Goal: Transaction & Acquisition: Purchase product/service

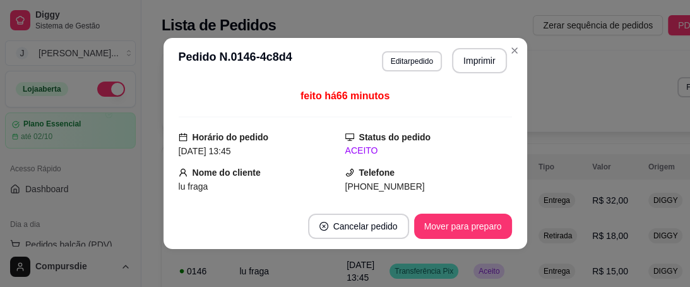
scroll to position [152, 0]
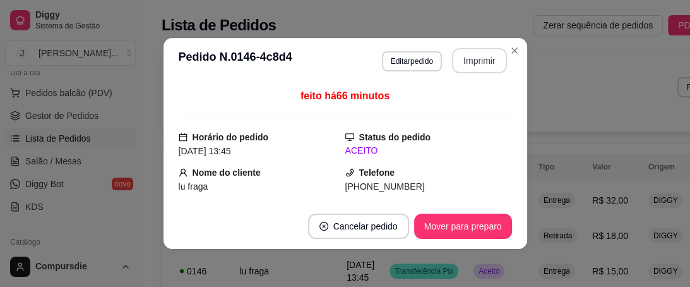
click at [465, 57] on button "Imprimir" at bounding box center [479, 60] width 55 height 25
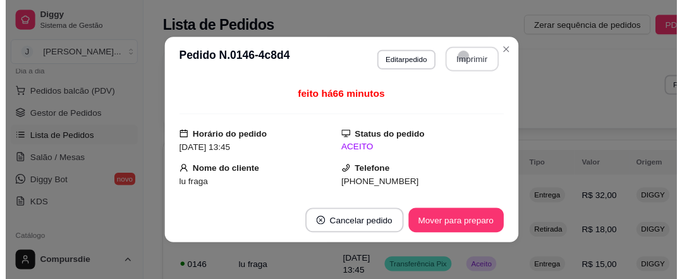
scroll to position [0, 0]
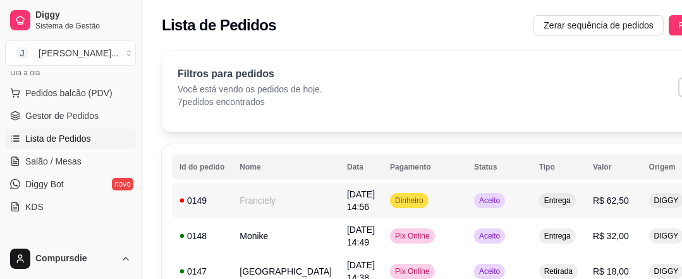
click at [270, 201] on td "Franciely" at bounding box center [285, 200] width 107 height 35
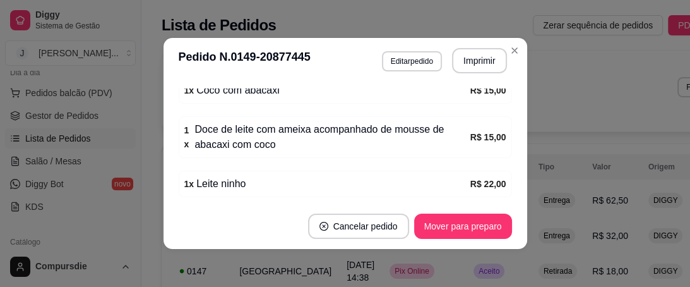
scroll to position [526, 0]
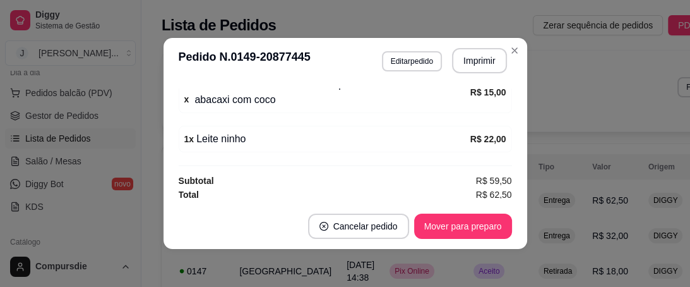
click at [219, 138] on div "1 x Leite ninho" at bounding box center [327, 138] width 286 height 15
click at [265, 141] on div "1 x Leite ninho" at bounding box center [327, 138] width 286 height 15
click at [462, 60] on button "Imprimir" at bounding box center [479, 61] width 53 height 25
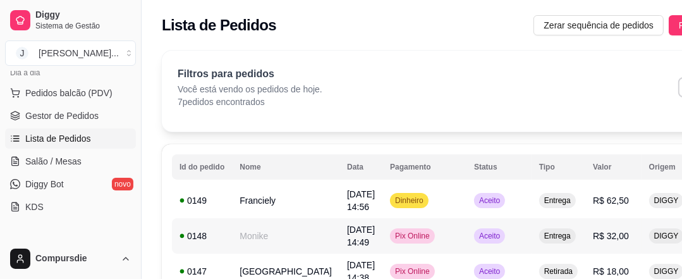
click at [339, 232] on td "[DATE] 14:49" at bounding box center [360, 235] width 43 height 35
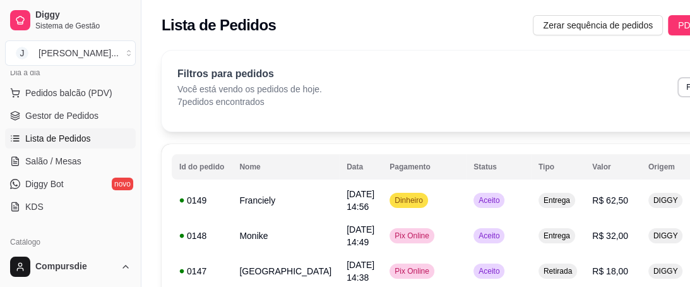
scroll to position [101, 0]
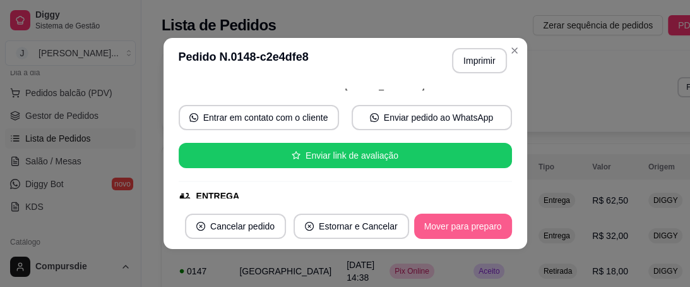
click at [455, 224] on button "Mover para preparo" at bounding box center [463, 225] width 98 height 25
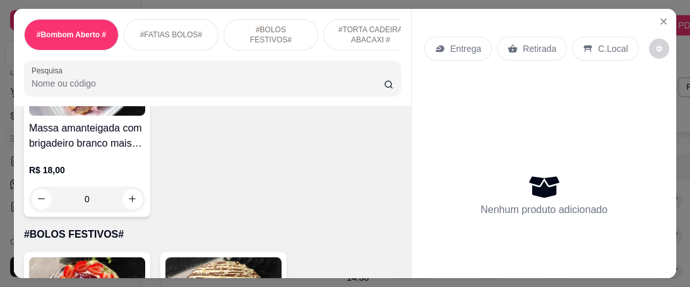
scroll to position [556, 0]
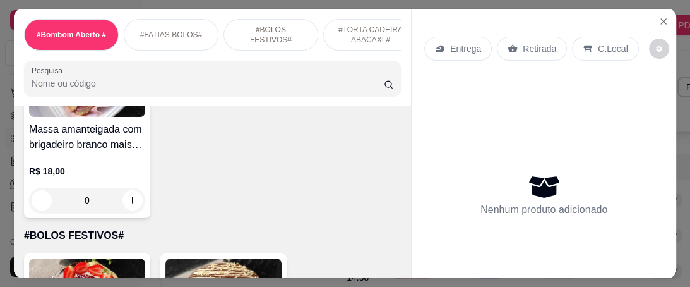
click at [84, 124] on div "Massa amanteigada com brigadeiro branco mais geleia de frutas vermelhas R$ 18,0…" at bounding box center [87, 125] width 126 height 185
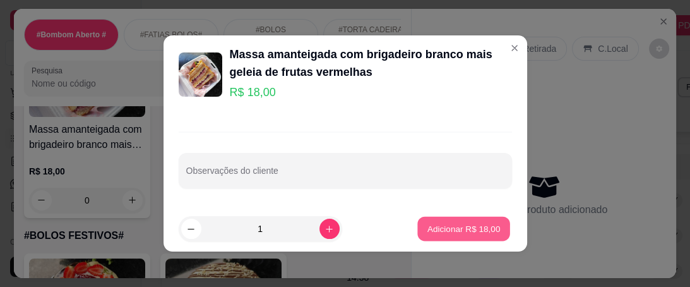
click at [465, 226] on p "Adicionar R$ 18,00" at bounding box center [464, 228] width 73 height 12
type input "1"
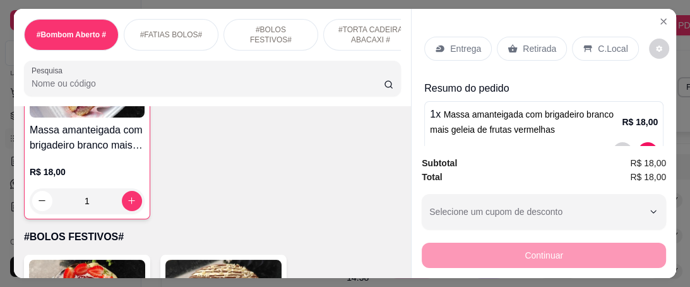
click at [469, 42] on p "Entrega" at bounding box center [465, 48] width 31 height 13
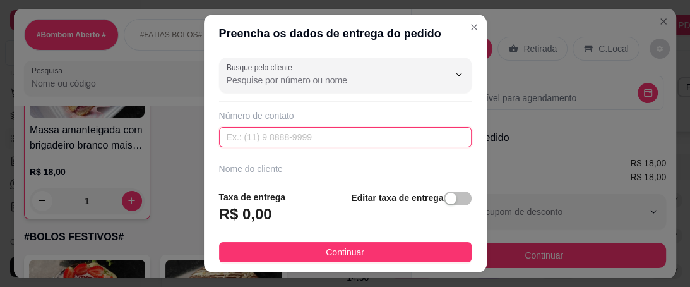
click at [316, 144] on input "text" at bounding box center [345, 137] width 253 height 20
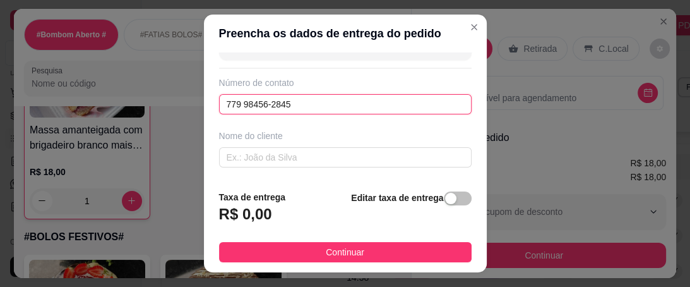
scroll to position [51, 0]
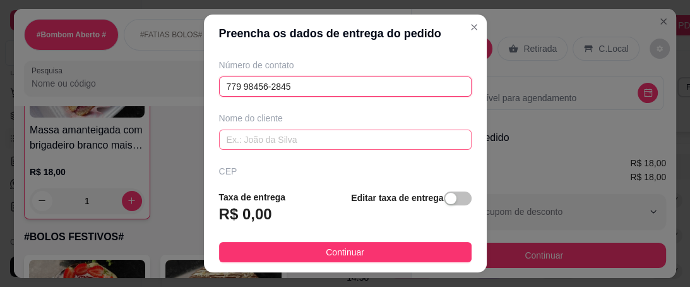
type input "779 98456-2845"
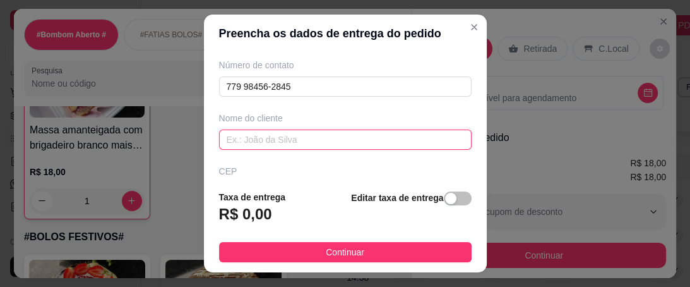
click at [278, 143] on input "text" at bounding box center [345, 139] width 253 height 20
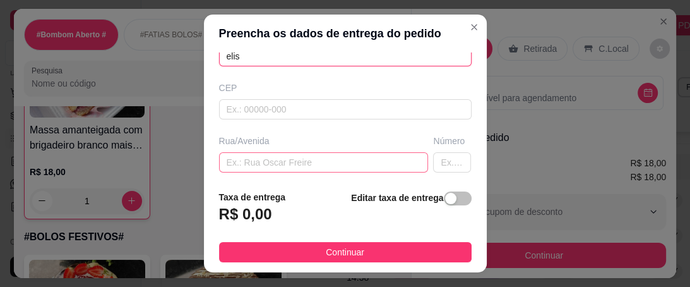
scroll to position [152, 0]
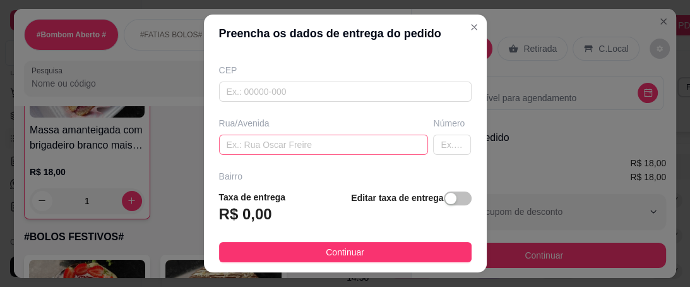
type input "elis"
click at [256, 140] on input "text" at bounding box center [324, 145] width 210 height 20
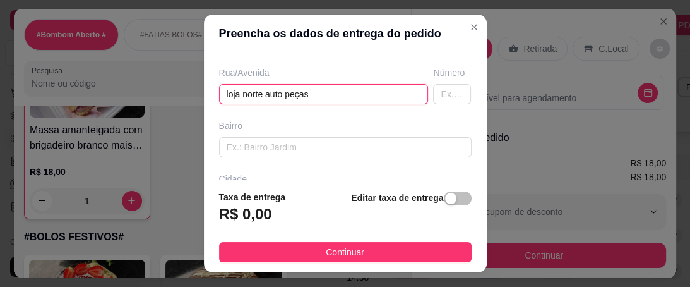
scroll to position [253, 0]
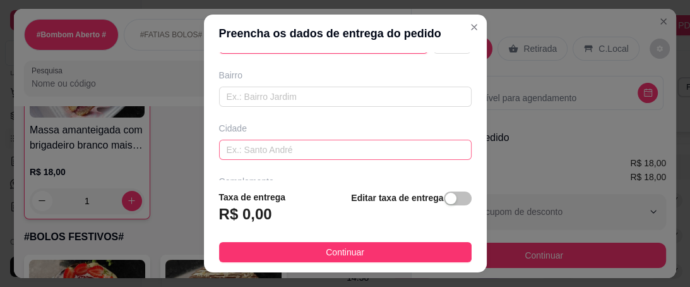
type input "loja norte auto peças"
click at [244, 150] on input "text" at bounding box center [345, 150] width 253 height 20
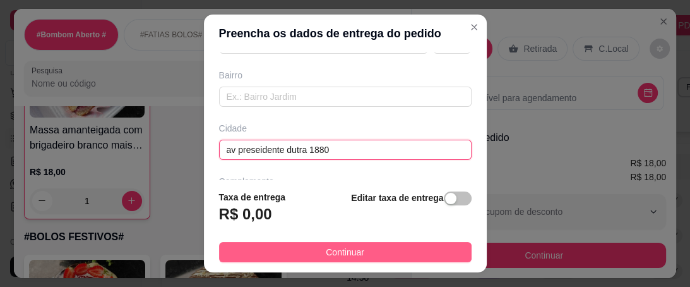
type input "av preseidente dutra 1880"
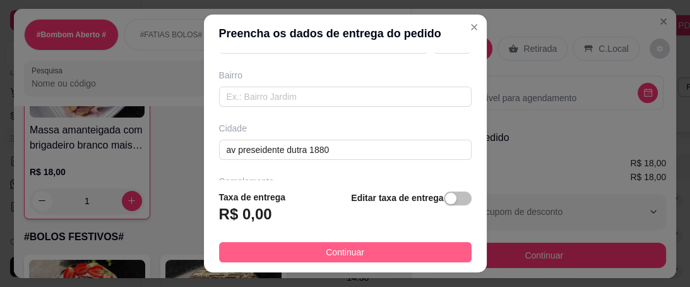
click at [304, 250] on button "Continuar" at bounding box center [345, 252] width 253 height 20
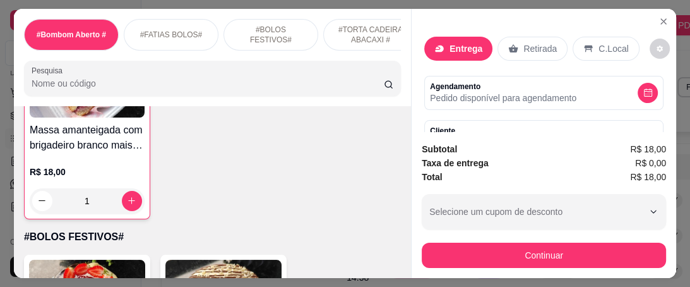
click at [454, 42] on p "Entrega" at bounding box center [466, 48] width 33 height 13
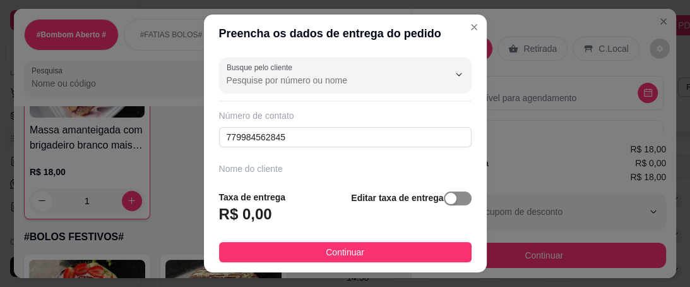
click at [445, 202] on div "button" at bounding box center [450, 198] width 11 height 11
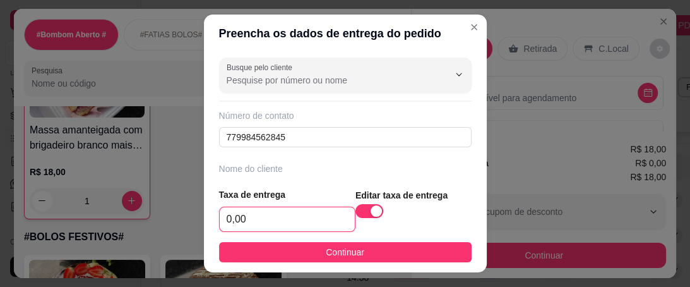
drag, startPoint x: 300, startPoint y: 214, endPoint x: 96, endPoint y: 202, distance: 204.4
click at [99, 204] on div "Preencha os dados de entrega do pedido Busque pelo cliente Número de contato 77…" at bounding box center [345, 143] width 690 height 287
drag, startPoint x: 258, startPoint y: 213, endPoint x: 150, endPoint y: 207, distance: 107.6
click at [150, 207] on div "Preencha os dados de entrega do pedido Busque pelo cliente Número de contato 77…" at bounding box center [345, 143] width 690 height 287
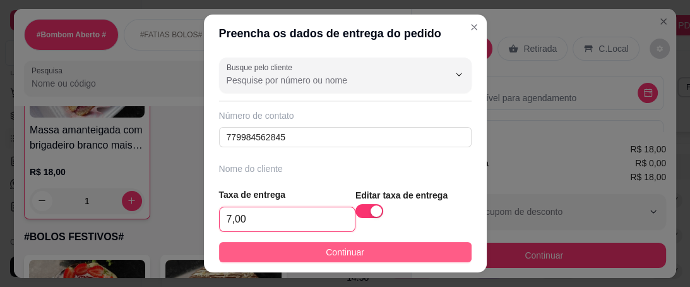
type input "7,00"
click at [308, 255] on button "Continuar" at bounding box center [345, 252] width 253 height 20
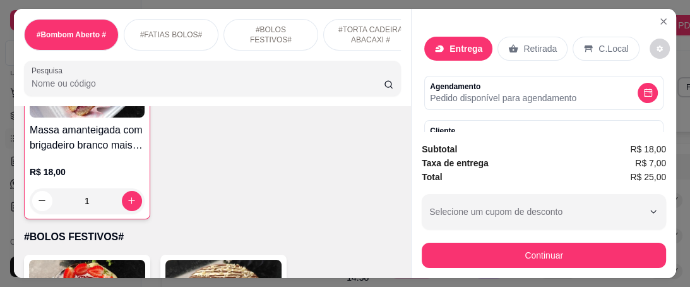
click at [444, 47] on div "Entrega" at bounding box center [458, 49] width 68 height 24
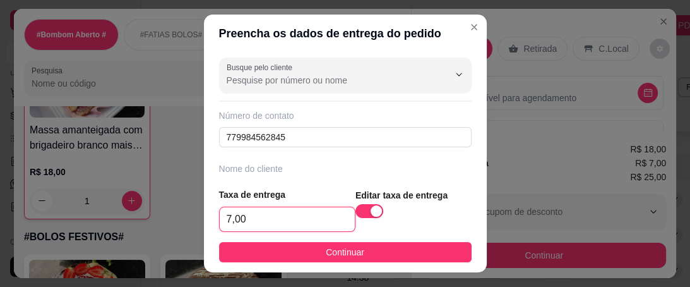
drag, startPoint x: 298, startPoint y: 222, endPoint x: 85, endPoint y: 177, distance: 217.5
click at [85, 177] on div "Preencha os dados de entrega do pedido Busque pelo cliente Número de contato 77…" at bounding box center [345, 143] width 690 height 287
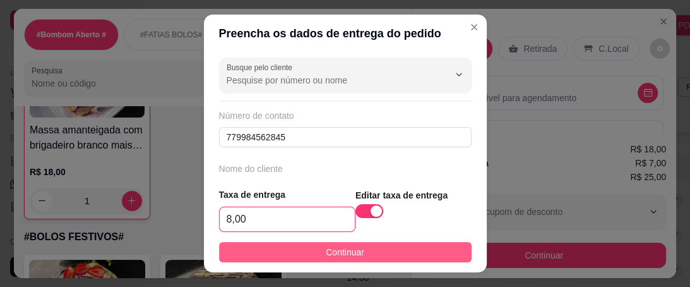
type input "8,00"
click at [301, 244] on button "Continuar" at bounding box center [345, 252] width 253 height 20
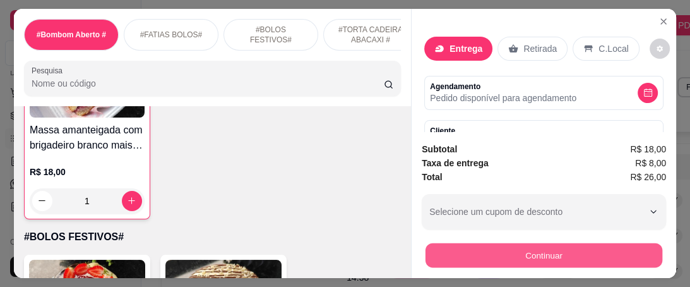
click at [487, 255] on button "Continuar" at bounding box center [544, 255] width 237 height 25
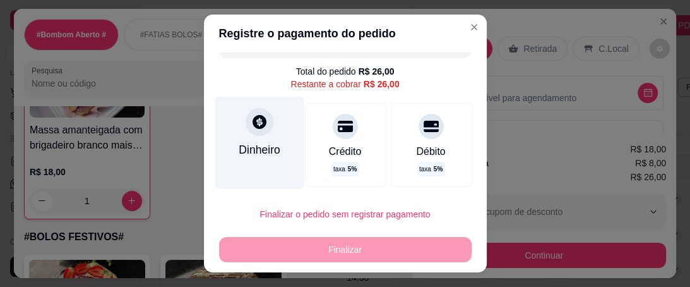
scroll to position [51, 0]
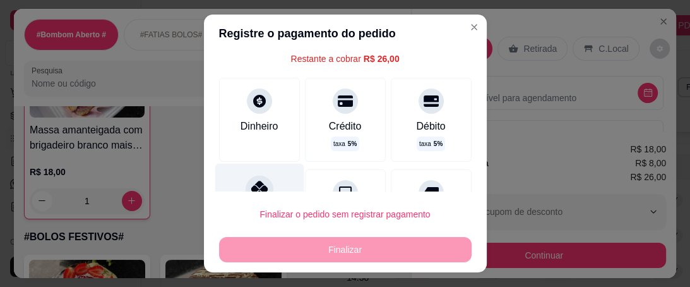
click at [247, 179] on div at bounding box center [260, 189] width 28 height 28
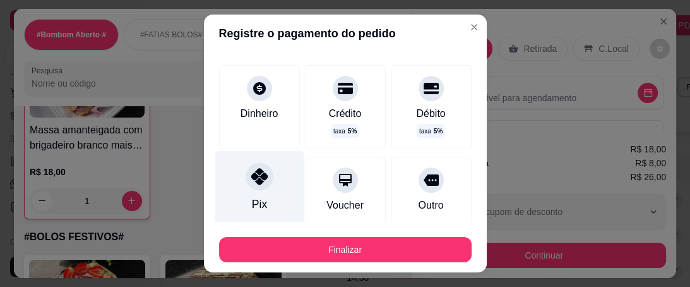
type input "R$ 0,00"
click at [251, 180] on icon at bounding box center [259, 176] width 16 height 16
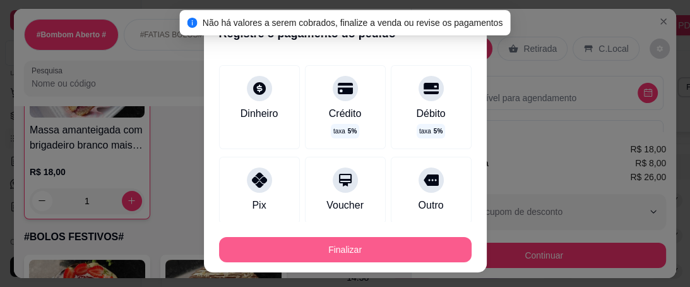
click at [328, 248] on button "Finalizar" at bounding box center [345, 249] width 253 height 25
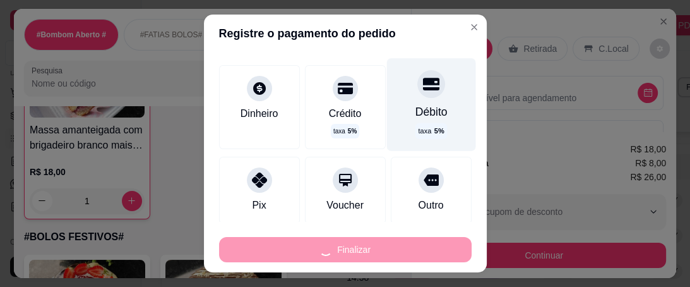
type input "0"
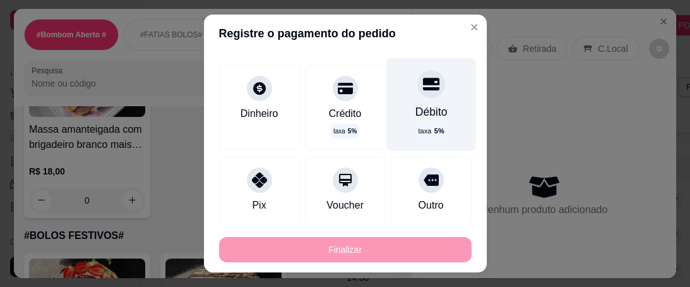
type input "-R$ 26,00"
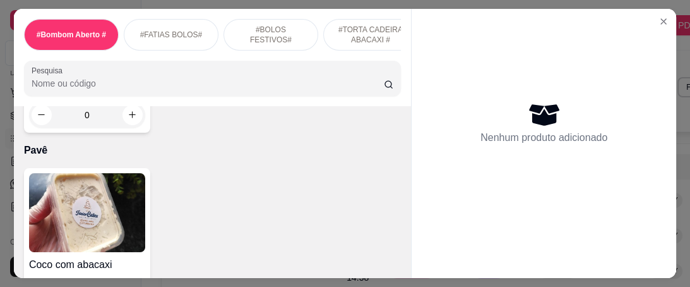
scroll to position [3386, 0]
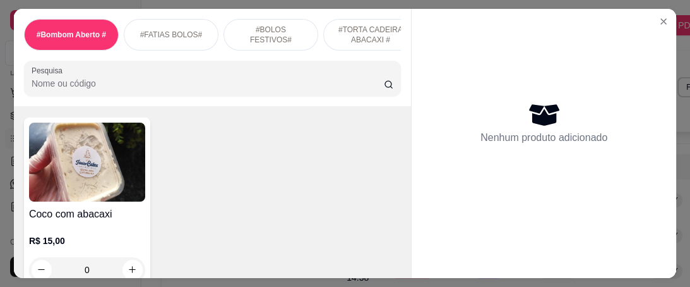
click at [149, 164] on div "Coco com abacaxi R$ 15,00 0" at bounding box center [212, 202] width 377 height 170
click at [125, 164] on img at bounding box center [87, 162] width 116 height 79
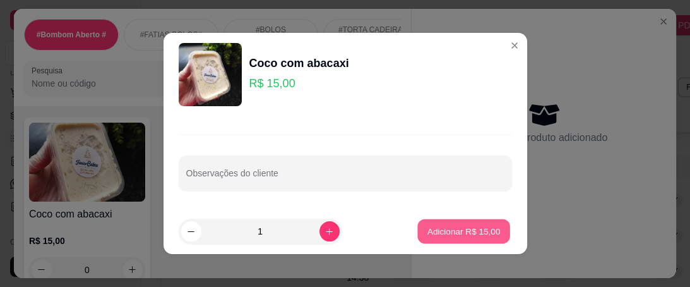
click at [435, 234] on p "Adicionar R$ 15,00" at bounding box center [464, 231] width 73 height 12
type input "1"
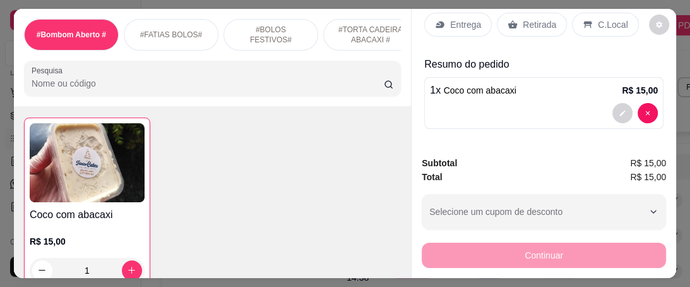
scroll to position [23, 0]
click at [469, 28] on div "Entrega" at bounding box center [458, 26] width 68 height 24
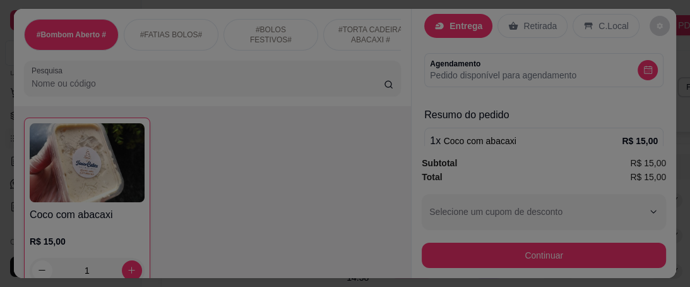
scroll to position [72, 0]
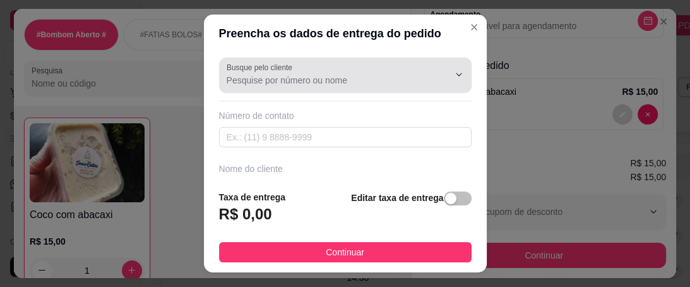
click at [321, 87] on div at bounding box center [346, 75] width 238 height 25
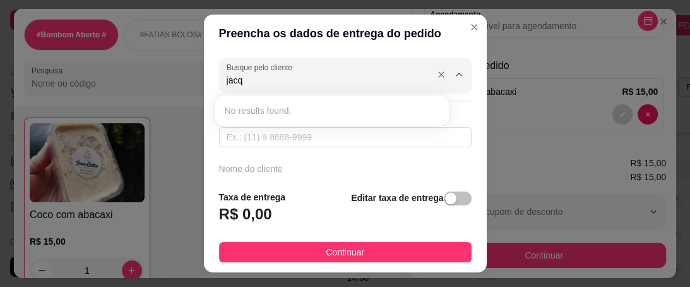
type input "jacq"
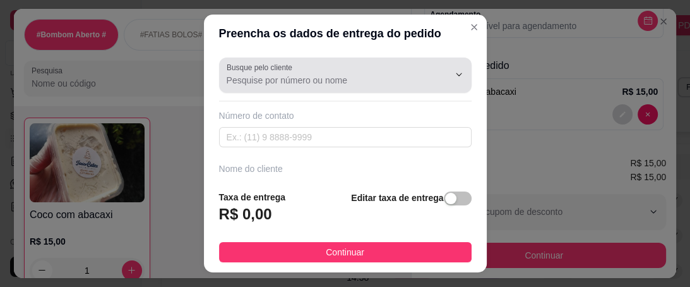
click at [268, 91] on div "Busque pelo cliente" at bounding box center [345, 74] width 253 height 35
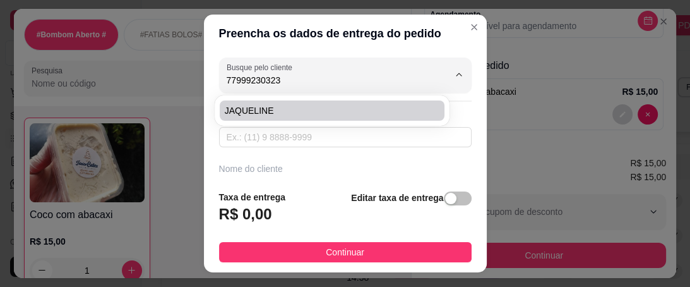
click at [272, 108] on span "JAQUELINE" at bounding box center [326, 110] width 203 height 13
type input "JAQUELINE"
type input "77999230323"
type input "JAQUELINE"
type input "AV CENTRAL"
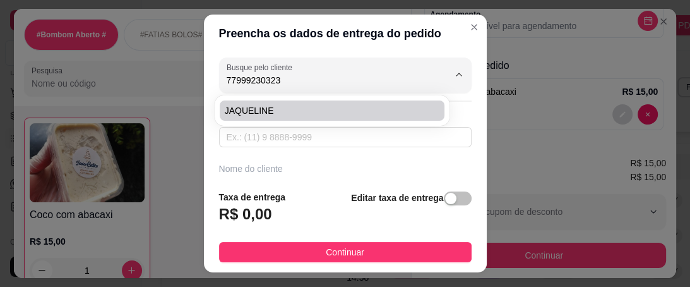
type input "[PERSON_NAME]"
type input "VCA"
type input "LOJA O POPULAR CONSTRUÇÃO"
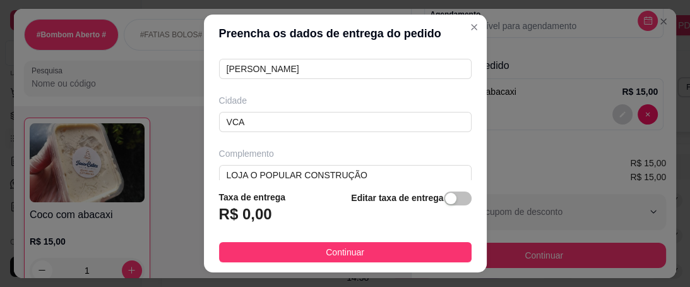
scroll to position [296, 0]
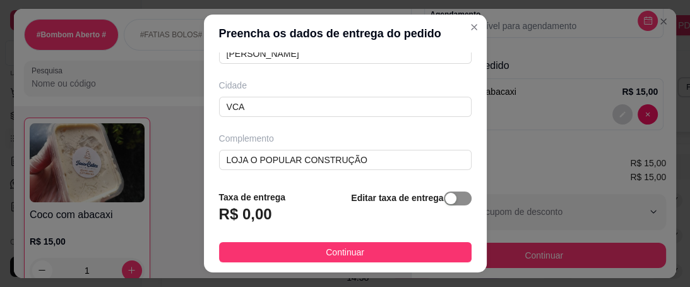
type input "JAQUELINE"
drag, startPoint x: 445, startPoint y: 200, endPoint x: 375, endPoint y: 215, distance: 71.7
click at [444, 200] on button "button" at bounding box center [458, 198] width 28 height 14
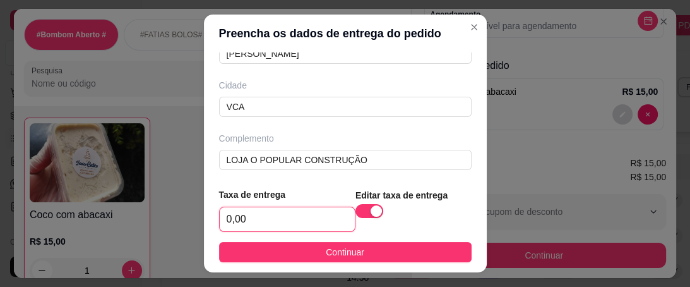
drag, startPoint x: 265, startPoint y: 231, endPoint x: 203, endPoint y: 224, distance: 63.0
click at [204, 224] on footer "Taxa de entrega 0,00 Editar taxa de entrega Continuar" at bounding box center [345, 224] width 283 height 95
type input "3,00"
click at [327, 246] on span "Continuar" at bounding box center [345, 252] width 39 height 14
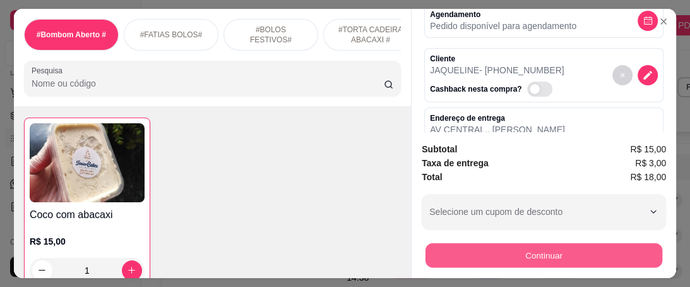
click at [488, 243] on button "Continuar" at bounding box center [544, 255] width 237 height 25
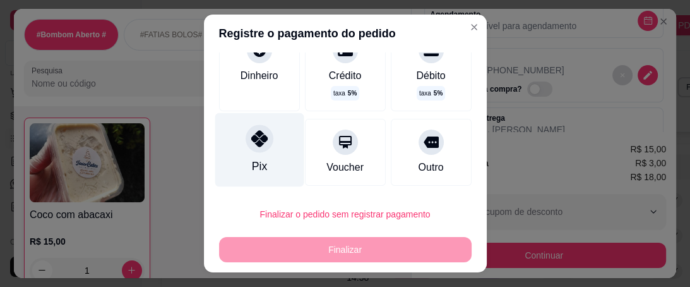
click at [251, 141] on icon at bounding box center [259, 138] width 16 height 16
type input "R$ 0,00"
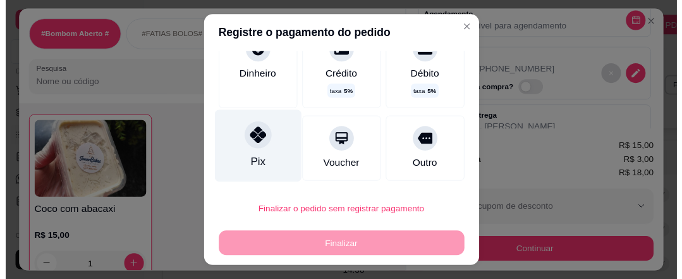
scroll to position [88, 0]
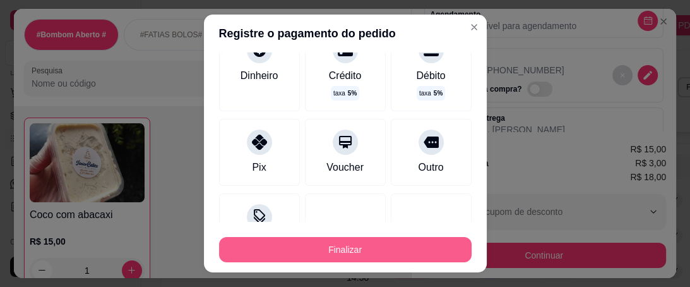
click at [326, 250] on button "Finalizar" at bounding box center [345, 249] width 253 height 25
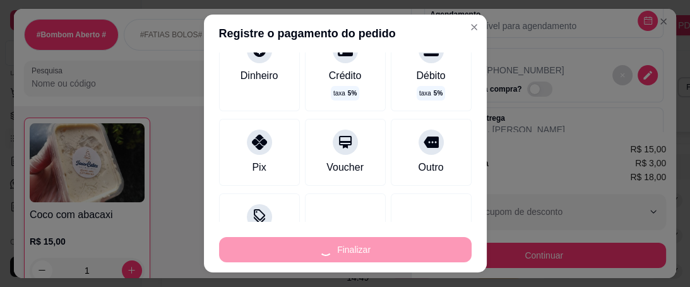
type input "0"
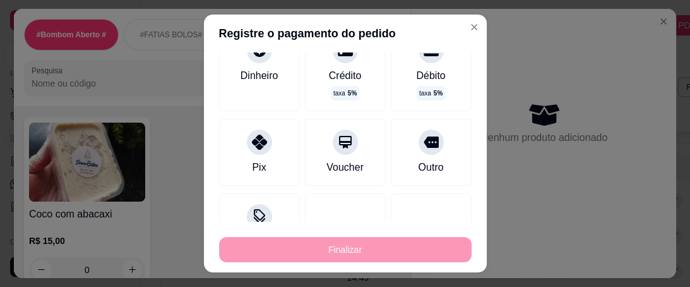
type input "-R$ 18,00"
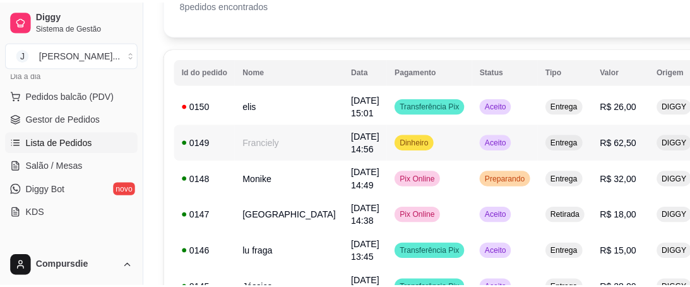
scroll to position [101, 0]
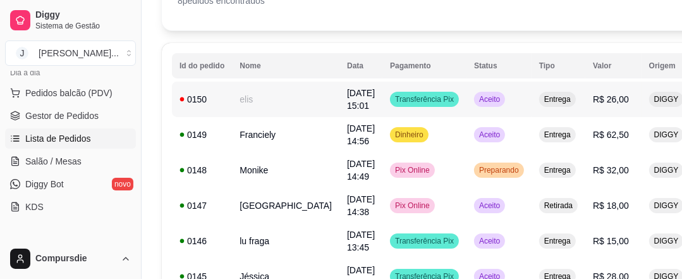
click at [265, 99] on td "elis" at bounding box center [285, 98] width 107 height 35
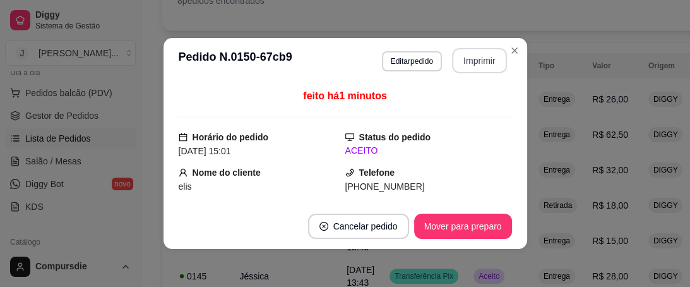
click at [465, 72] on button "Imprimir" at bounding box center [479, 60] width 55 height 25
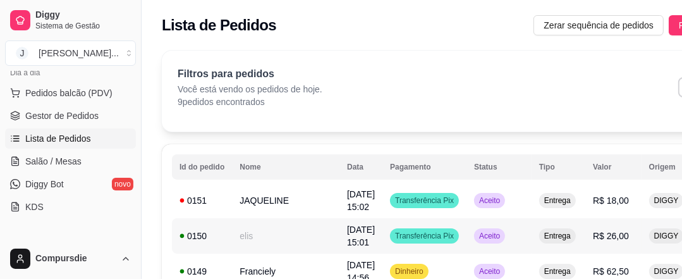
click at [250, 239] on td "elis" at bounding box center [285, 235] width 107 height 35
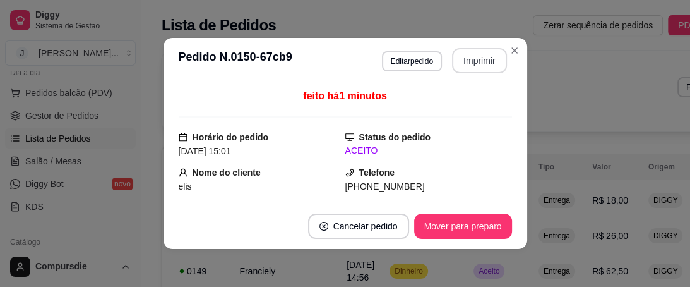
click at [475, 55] on button "Imprimir" at bounding box center [479, 60] width 55 height 25
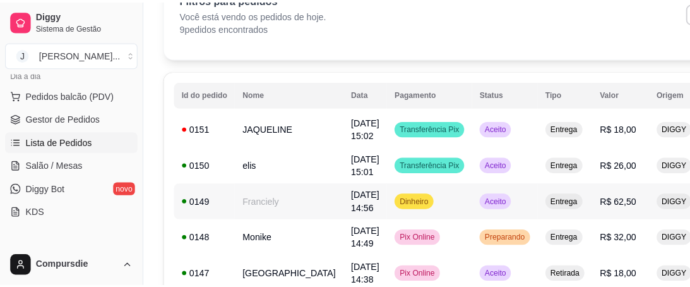
scroll to position [101, 0]
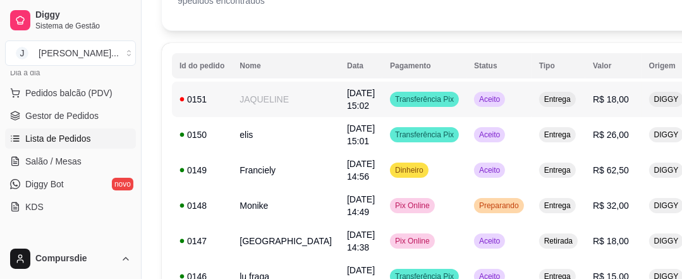
click at [274, 96] on td "JAQUELINE" at bounding box center [285, 98] width 107 height 35
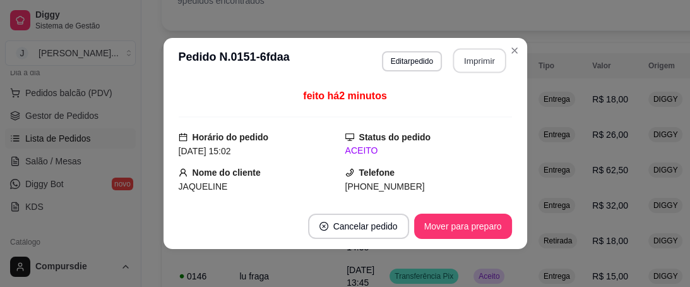
click at [483, 53] on button "Imprimir" at bounding box center [479, 61] width 53 height 25
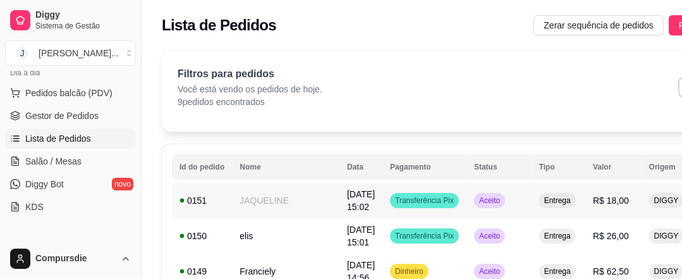
click at [286, 184] on td "JAQUELINE" at bounding box center [285, 200] width 107 height 35
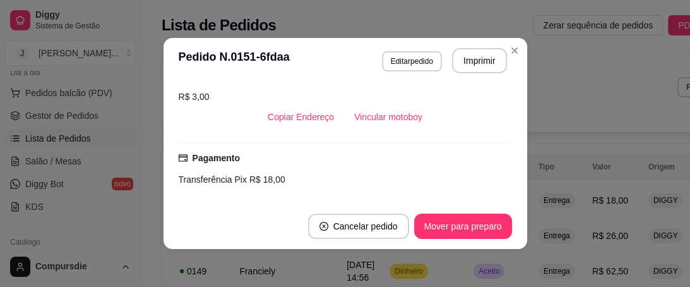
scroll to position [253, 0]
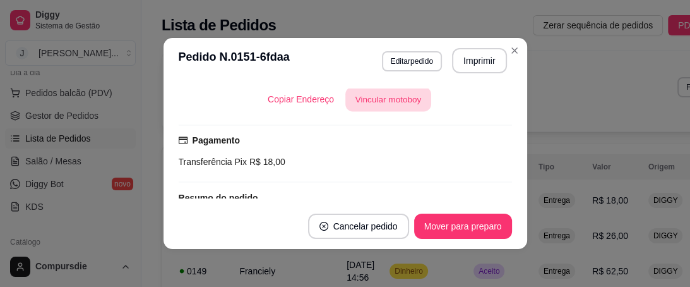
click at [404, 99] on button "Vincular motoboy" at bounding box center [389, 99] width 86 height 25
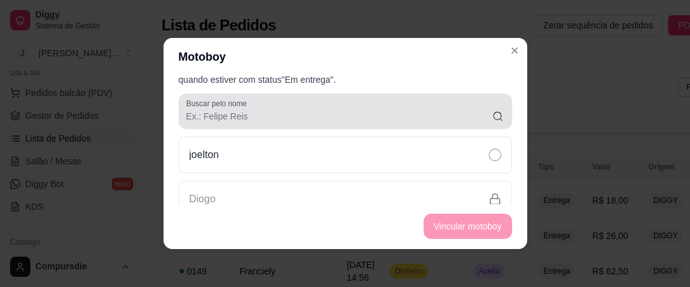
scroll to position [51, 0]
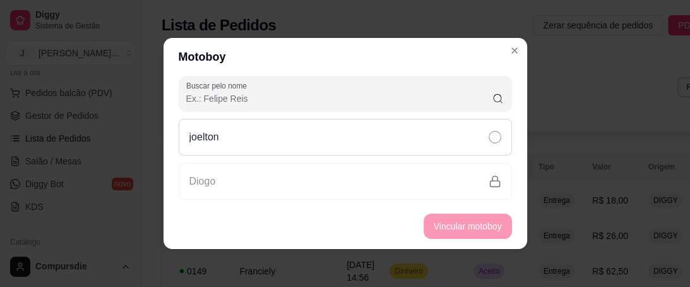
click at [267, 136] on div "joelton" at bounding box center [346, 137] width 334 height 37
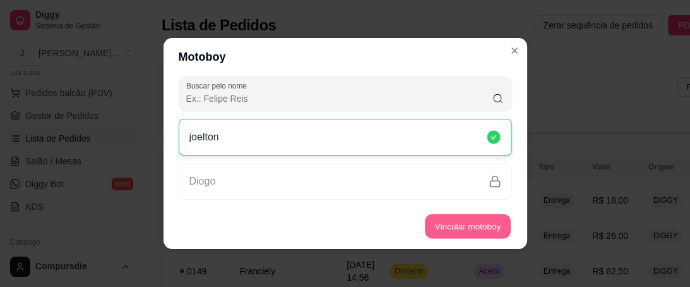
click at [474, 232] on button "Vincular motoboy" at bounding box center [468, 226] width 86 height 25
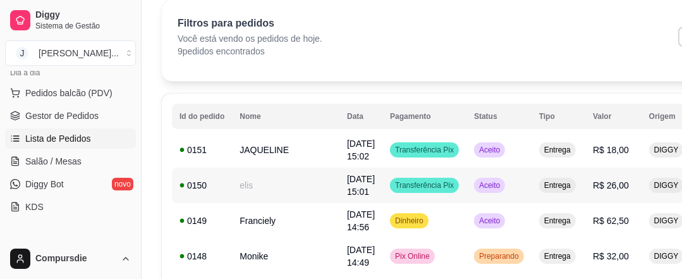
click at [244, 180] on td "elis" at bounding box center [285, 184] width 107 height 35
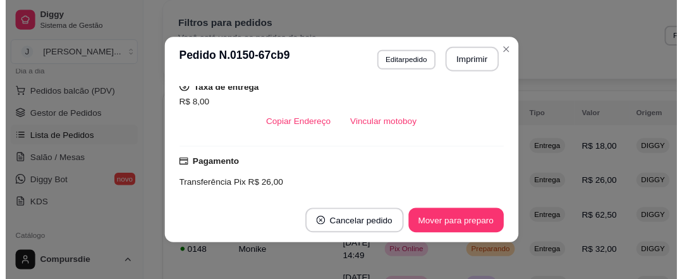
scroll to position [253, 0]
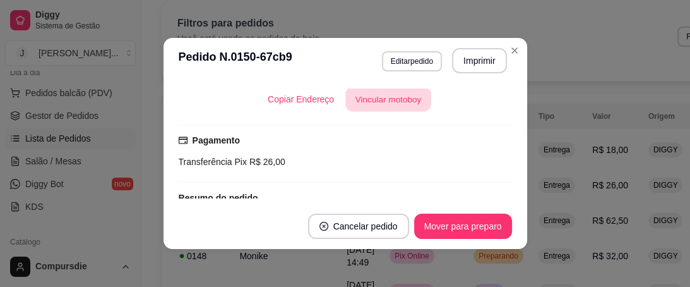
click at [393, 103] on button "Vincular motoboy" at bounding box center [389, 99] width 86 height 25
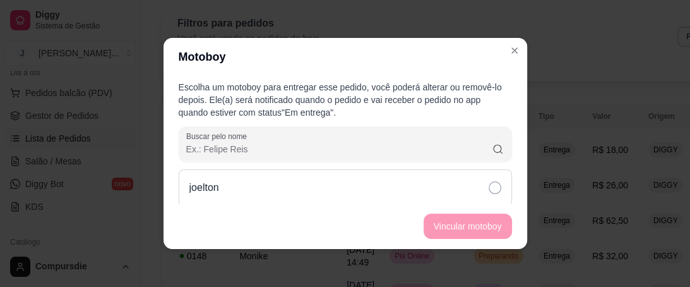
click at [299, 184] on div "joelton" at bounding box center [346, 187] width 334 height 37
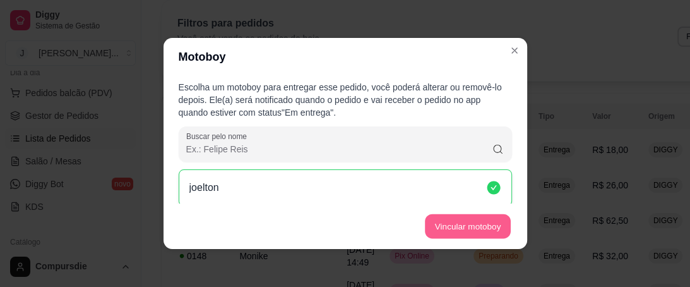
click at [472, 225] on button "Vincular motoboy" at bounding box center [468, 226] width 86 height 25
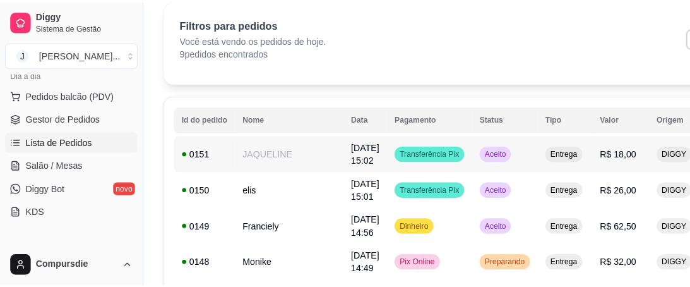
scroll to position [101, 0]
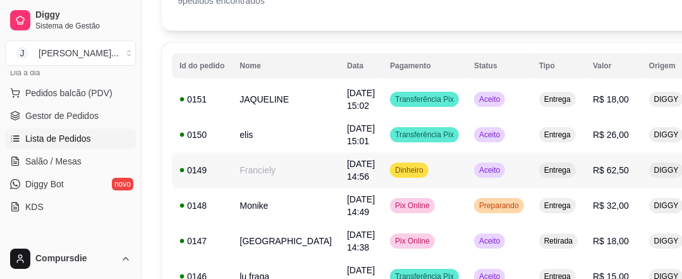
click at [259, 169] on td "Franciely" at bounding box center [285, 169] width 107 height 35
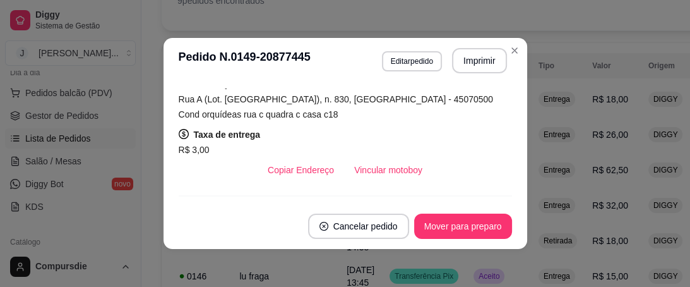
scroll to position [253, 0]
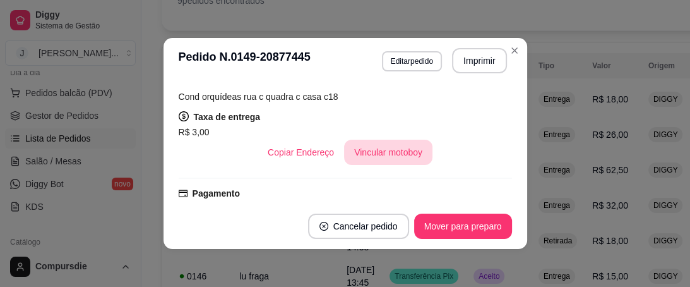
click at [398, 156] on button "Vincular motoboy" at bounding box center [388, 152] width 88 height 25
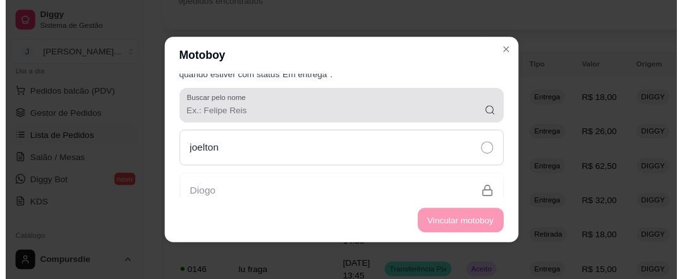
scroll to position [51, 0]
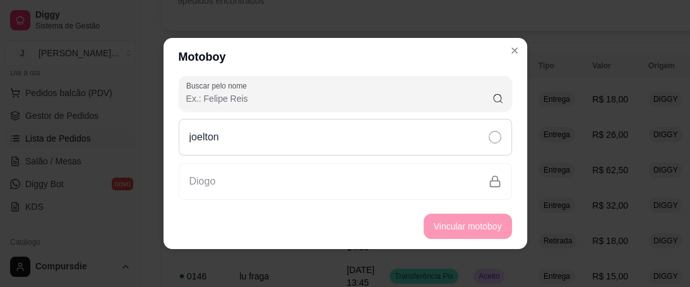
click at [277, 147] on div "joelton" at bounding box center [346, 137] width 334 height 37
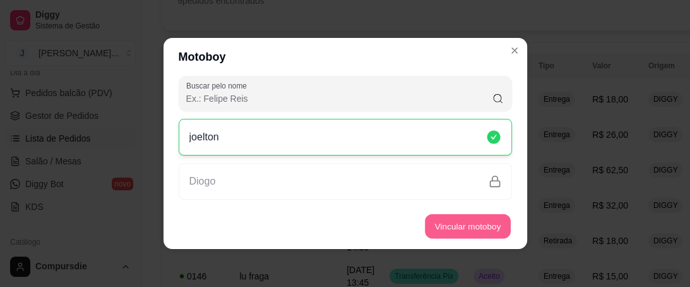
click at [442, 222] on button "Vincular motoboy" at bounding box center [468, 226] width 86 height 25
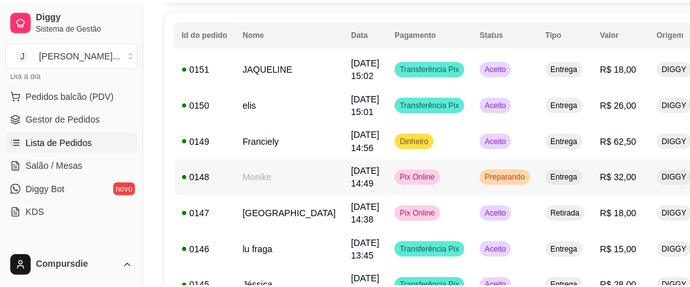
scroll to position [152, 0]
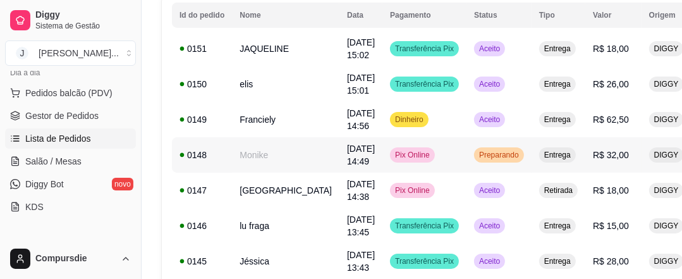
click at [260, 161] on td "Monike" at bounding box center [285, 154] width 107 height 35
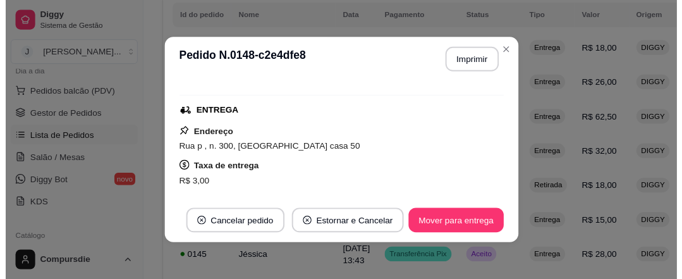
scroll to position [202, 0]
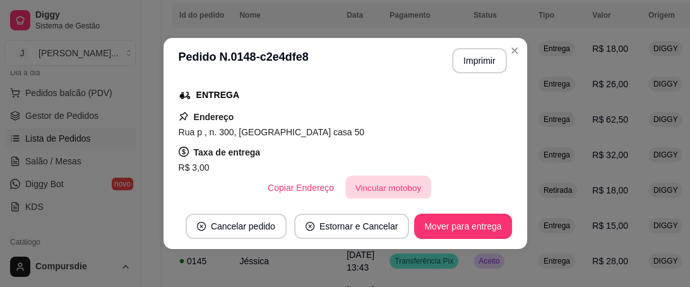
click at [392, 186] on button "Vincular motoboy" at bounding box center [389, 188] width 86 height 25
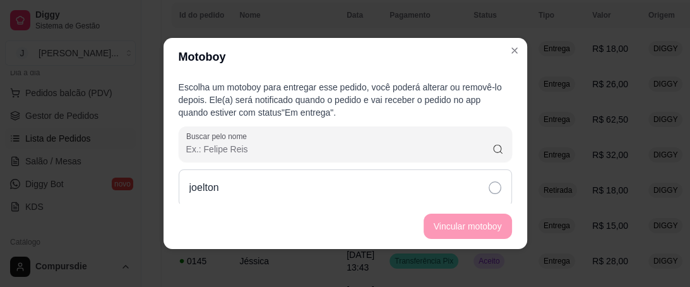
click at [486, 179] on div "joelton" at bounding box center [346, 187] width 334 height 37
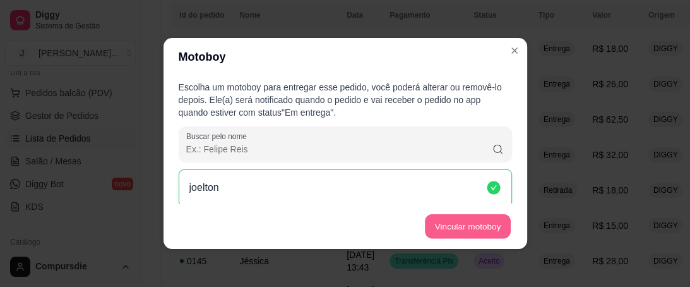
click at [448, 220] on button "Vincular motoboy" at bounding box center [468, 226] width 86 height 25
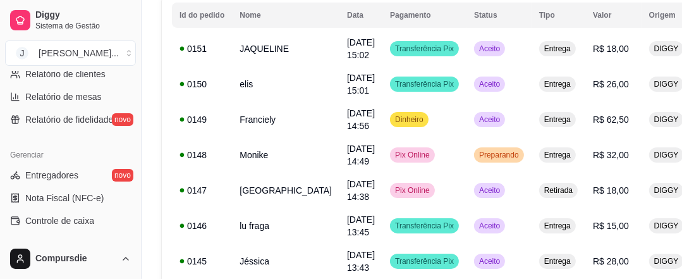
scroll to position [455, 0]
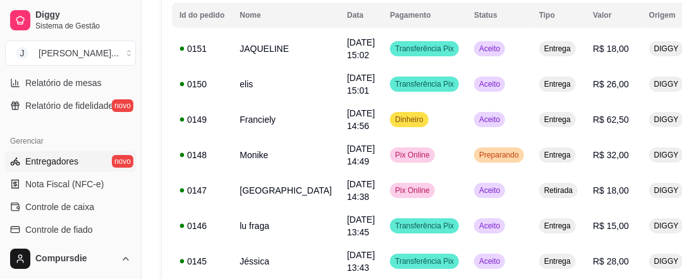
click at [77, 157] on link "Entregadores novo" at bounding box center [70, 161] width 131 height 20
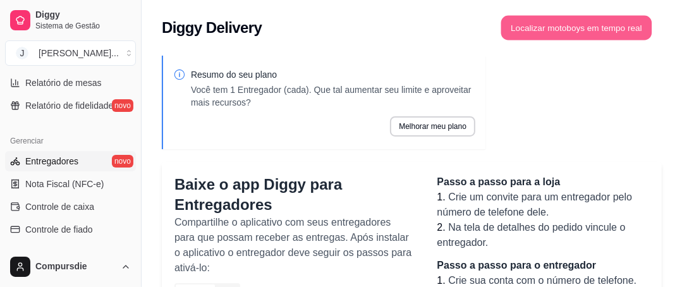
click at [544, 28] on button "Localizar motoboys em tempo real" at bounding box center [576, 28] width 151 height 25
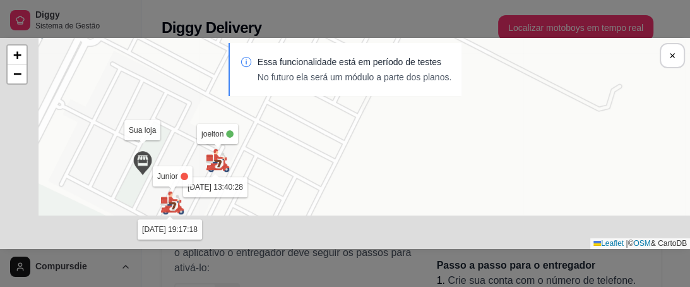
drag, startPoint x: 154, startPoint y: 181, endPoint x: 232, endPoint y: 141, distance: 87.9
click at [232, 141] on div "Sua loja joelton [DATE] 13:40:28 Diogo [DATE] 15:20:15 Junior [DATE] 19:17:18 +…" at bounding box center [345, 143] width 690 height 211
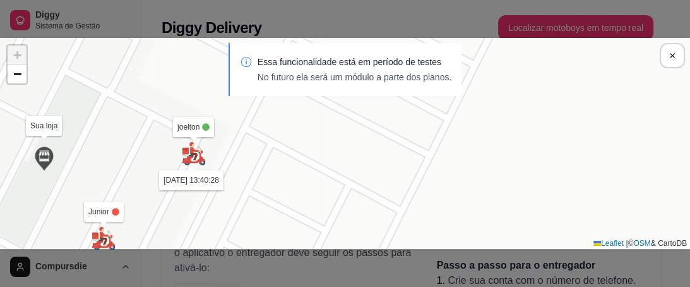
drag, startPoint x: 260, startPoint y: 159, endPoint x: 213, endPoint y: 160, distance: 47.4
click at [213, 160] on div "Sua loja joelton [DATE] 13:40:28 Diogo [DATE] 15:20:15 Junior [DATE] 19:17:18 +…" at bounding box center [345, 143] width 690 height 211
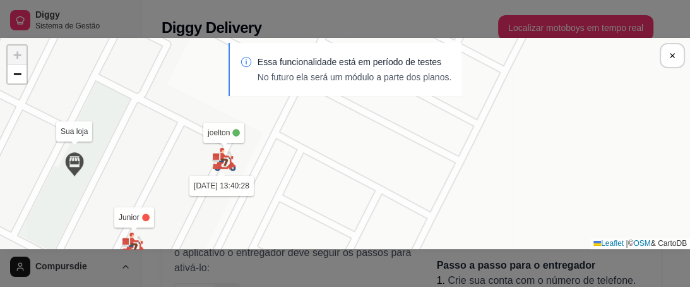
drag, startPoint x: 217, startPoint y: 160, endPoint x: 248, endPoint y: 166, distance: 30.8
click at [248, 166] on div "Sua loja joelton [DATE] 13:40:28 Diogo [DATE] 15:20:15 Junior [DATE] 19:17:18 +…" at bounding box center [345, 143] width 690 height 211
click at [234, 169] on img at bounding box center [224, 159] width 25 height 25
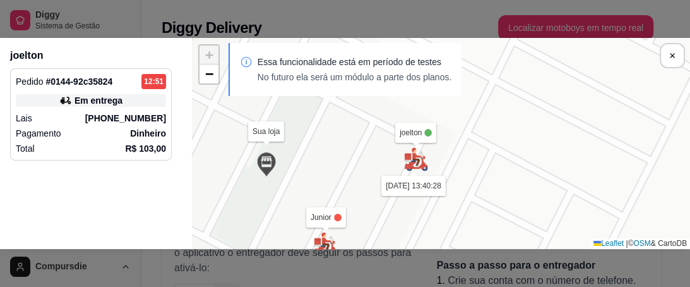
click at [140, 138] on p "Dinheiro" at bounding box center [148, 133] width 36 height 13
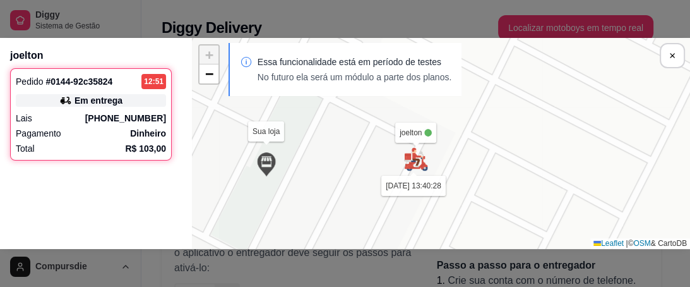
click at [414, 138] on div "Sua loja joelton [DATE] 13:40:28 Endereço da entrega + − Leaflet | © OSM & Cart…" at bounding box center [441, 143] width 498 height 211
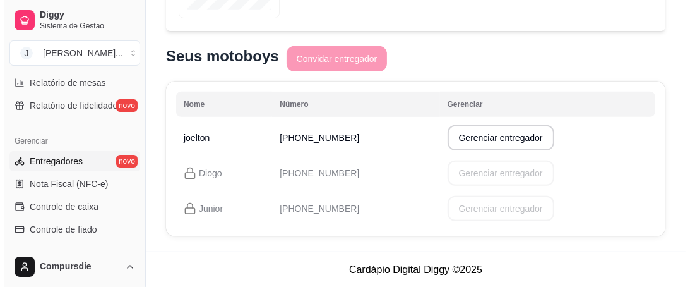
scroll to position [382, 0]
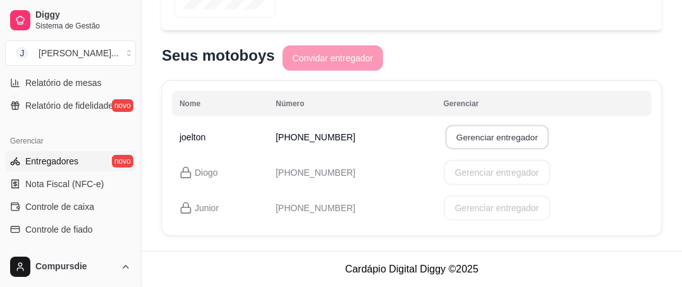
click at [473, 136] on button "Gerenciar entregador" at bounding box center [497, 137] width 104 height 25
select select "30"
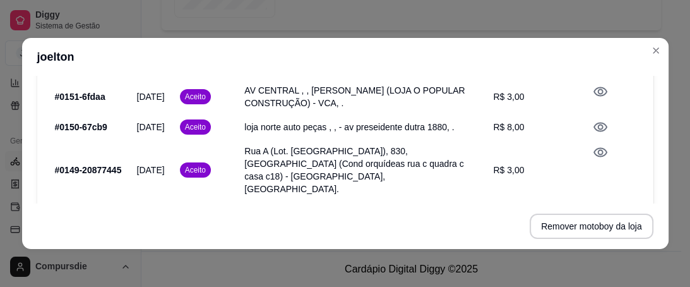
scroll to position [208, 0]
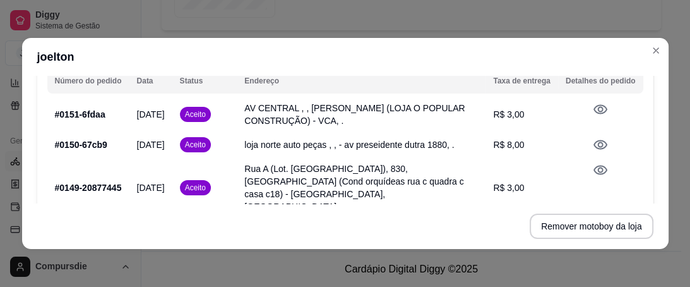
click at [593, 109] on icon at bounding box center [600, 109] width 15 height 15
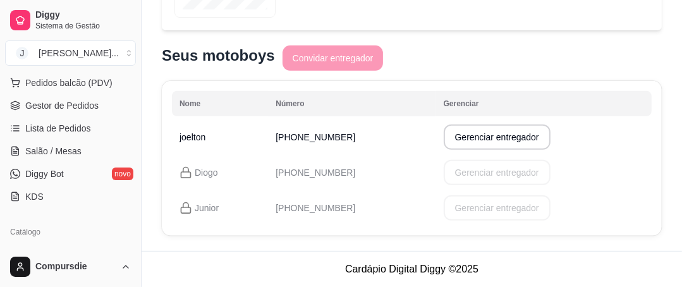
scroll to position [149, 0]
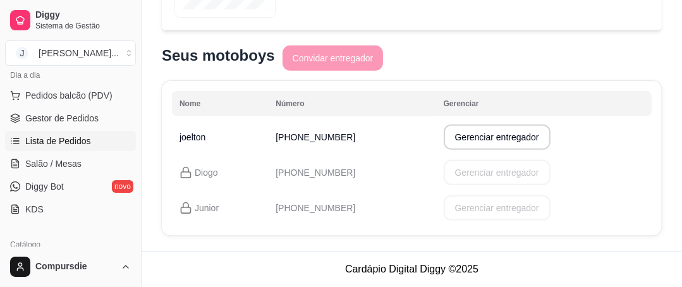
click at [44, 133] on link "Lista de Pedidos" at bounding box center [70, 141] width 131 height 20
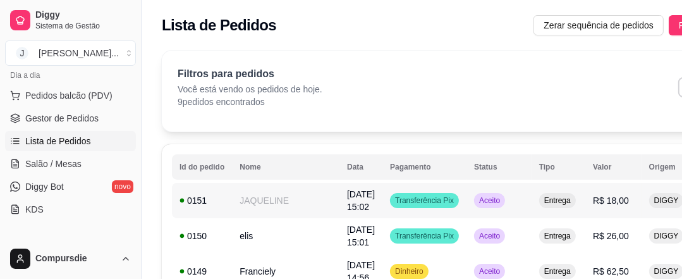
click at [339, 200] on td "[DATE] 15:02" at bounding box center [360, 200] width 43 height 35
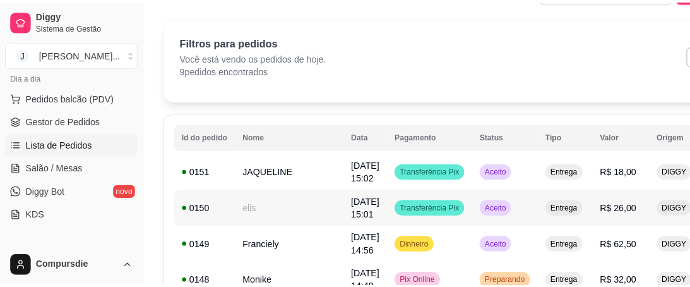
scroll to position [51, 0]
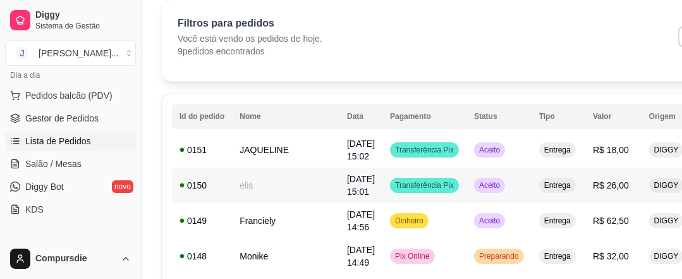
click at [255, 177] on td "elis" at bounding box center [285, 184] width 107 height 35
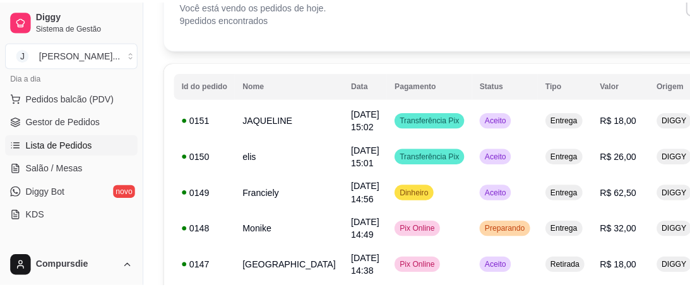
scroll to position [101, 0]
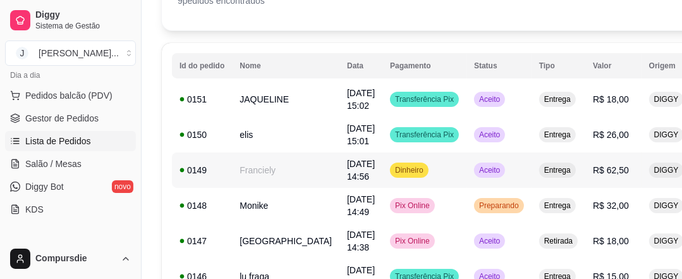
click at [256, 170] on td "Franciely" at bounding box center [285, 169] width 107 height 35
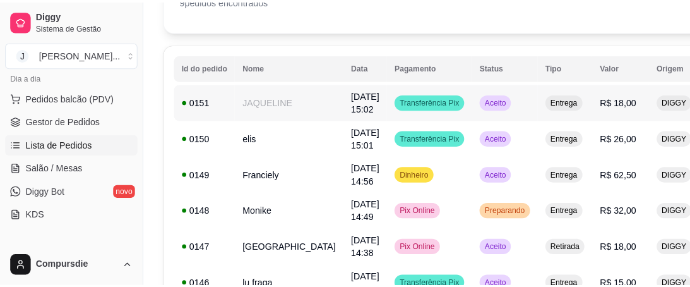
scroll to position [0, 0]
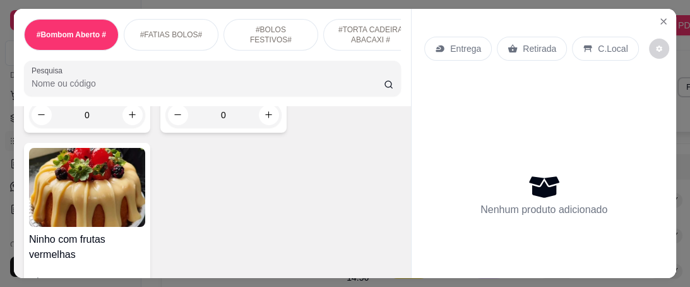
scroll to position [910, 0]
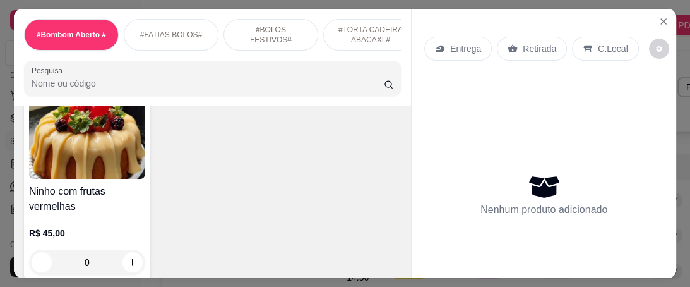
click at [63, 150] on img at bounding box center [87, 139] width 116 height 79
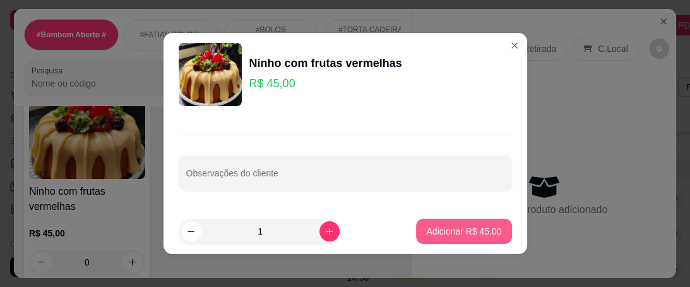
click at [421, 224] on button "Adicionar R$ 45,00" at bounding box center [463, 231] width 95 height 25
type input "1"
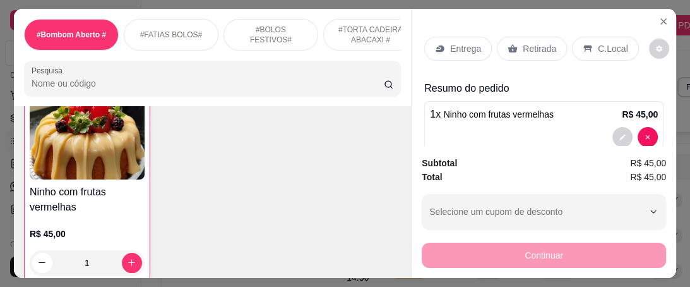
click at [476, 44] on div "Entrega" at bounding box center [458, 49] width 68 height 24
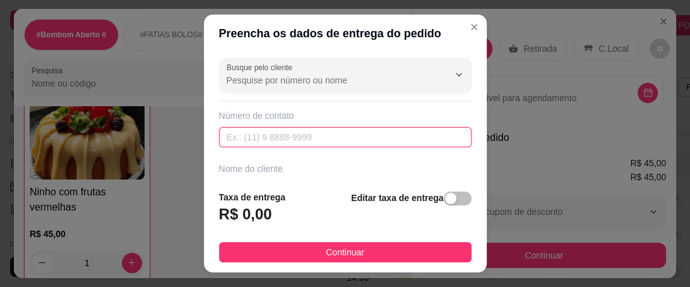
click at [298, 139] on input "text" at bounding box center [345, 137] width 253 height 20
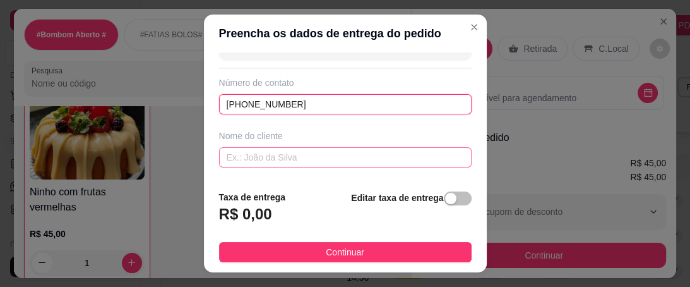
scroll to position [51, 0]
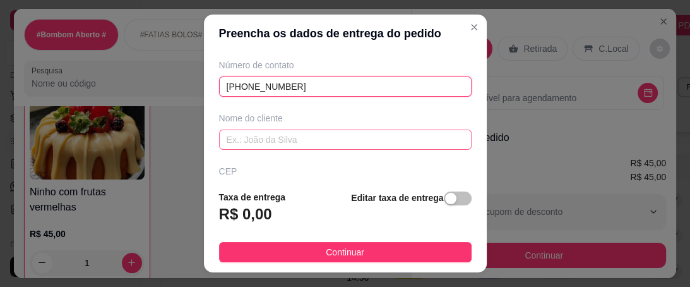
type input "[PHONE_NUMBER]"
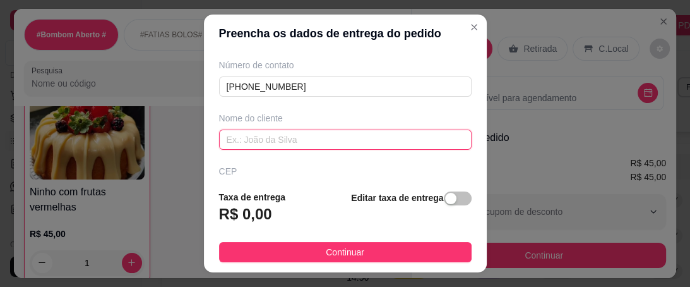
click at [267, 135] on input "text" at bounding box center [345, 139] width 253 height 20
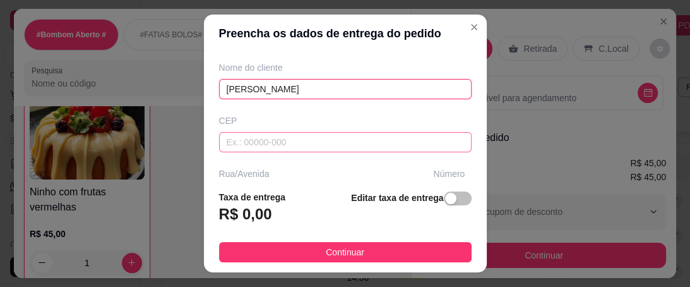
scroll to position [152, 0]
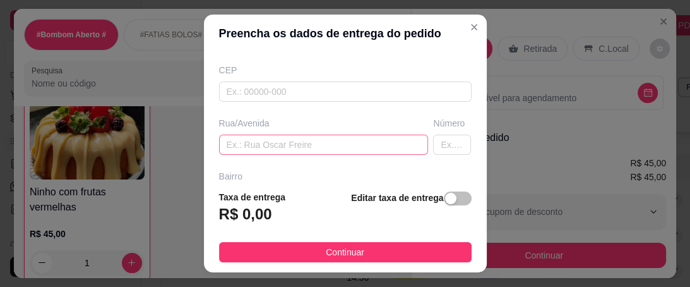
type input "[PERSON_NAME]"
click at [258, 150] on input "text" at bounding box center [324, 145] width 210 height 20
type input "av 11"
click at [433, 144] on input "text" at bounding box center [452, 145] width 38 height 20
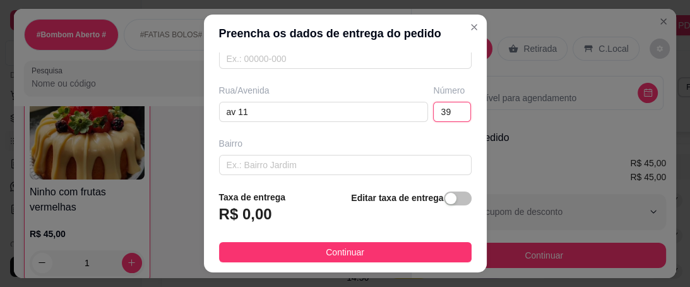
scroll to position [202, 0]
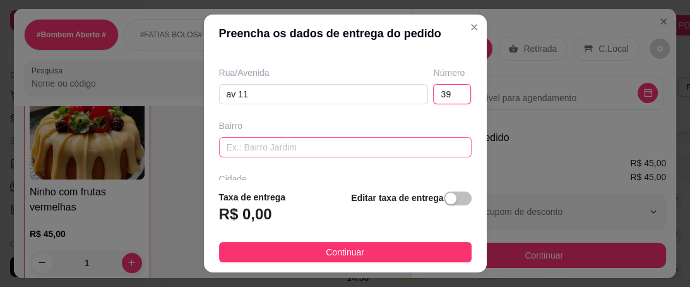
type input "39"
click at [277, 143] on input "text" at bounding box center [345, 147] width 253 height 20
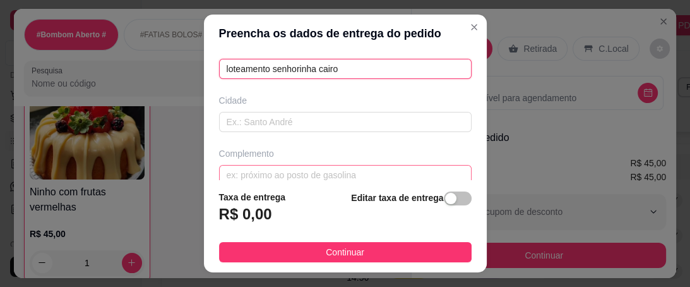
scroll to position [296, 0]
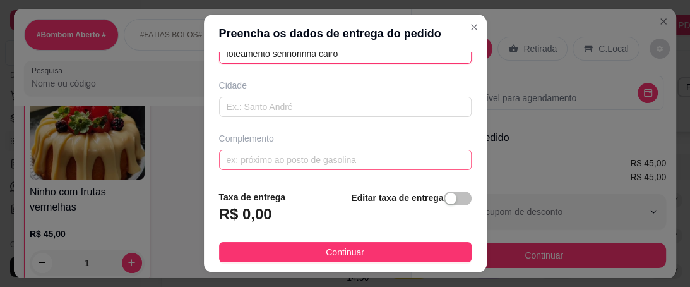
type input "loteamento senhorinha cairo"
click at [287, 157] on input "text" at bounding box center [345, 160] width 253 height 20
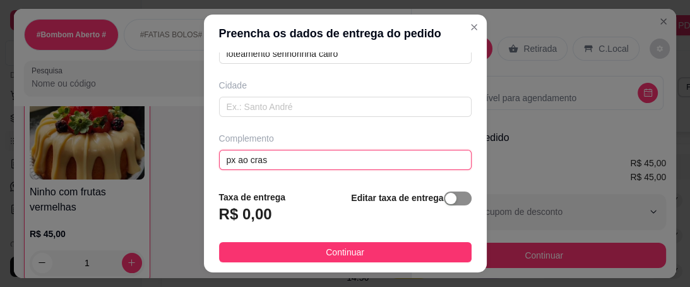
type input "px ao cras"
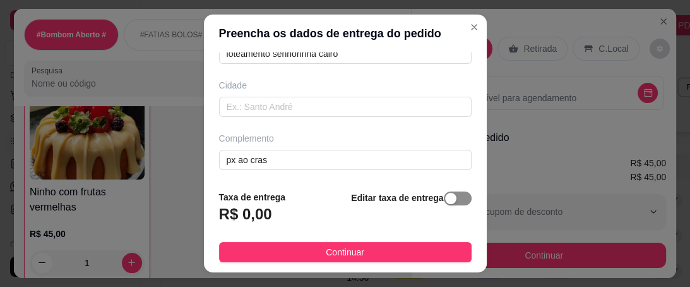
click at [452, 205] on span "button" at bounding box center [458, 198] width 28 height 14
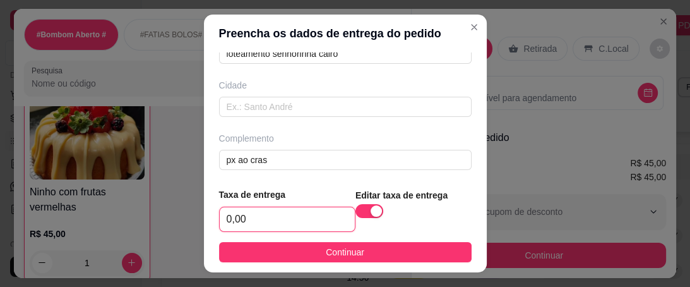
click at [238, 226] on input "0,00" at bounding box center [287, 219] width 135 height 24
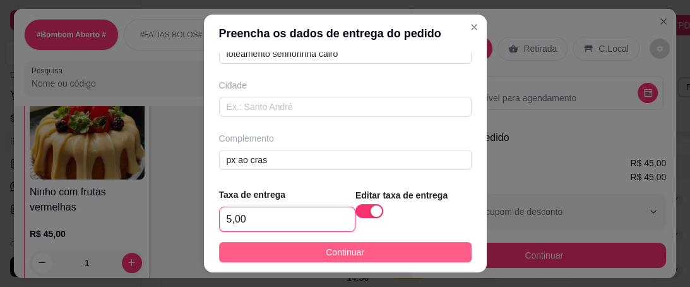
type input "5,00"
click at [274, 255] on button "Continuar" at bounding box center [345, 252] width 253 height 20
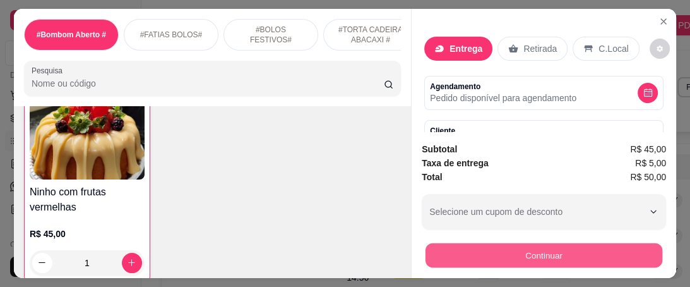
click at [476, 250] on button "Continuar" at bounding box center [544, 255] width 237 height 25
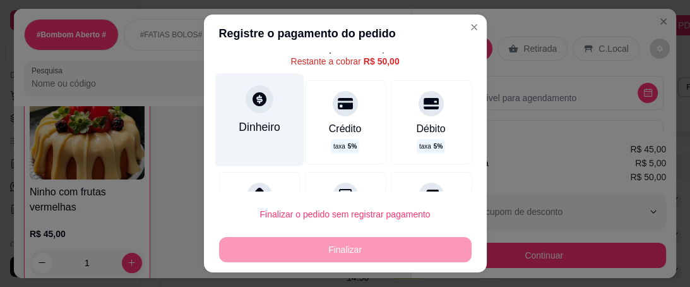
scroll to position [51, 0]
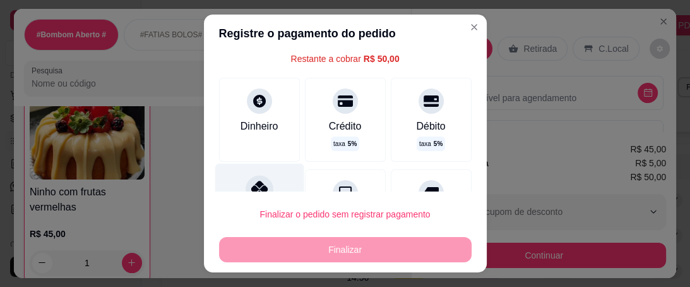
click at [254, 177] on div "Pix" at bounding box center [259, 200] width 89 height 74
type input "R$ 0,00"
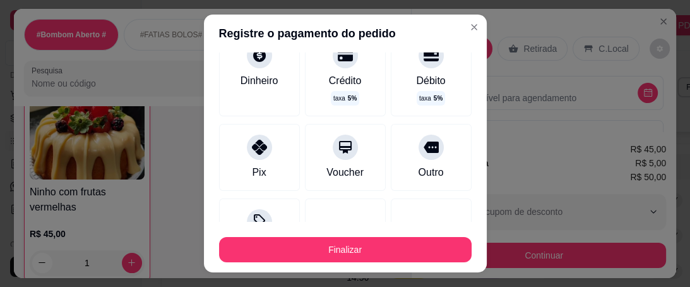
scroll to position [101, 0]
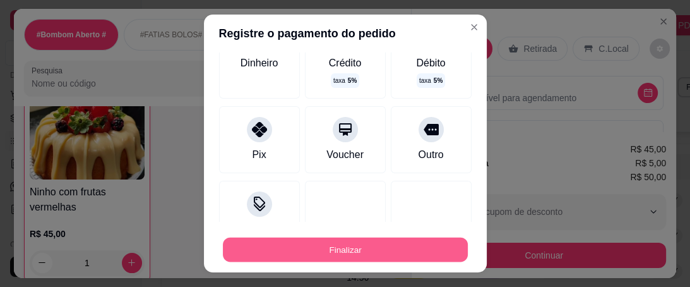
click at [344, 253] on button "Finalizar" at bounding box center [345, 250] width 245 height 25
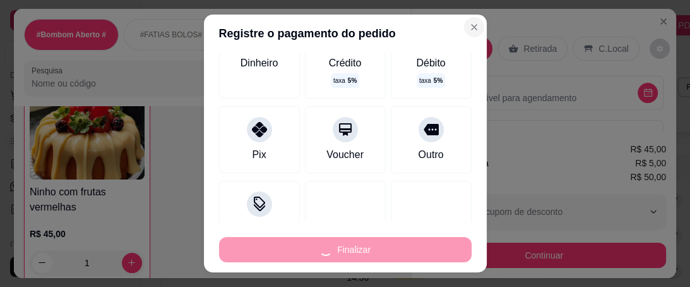
type input "0"
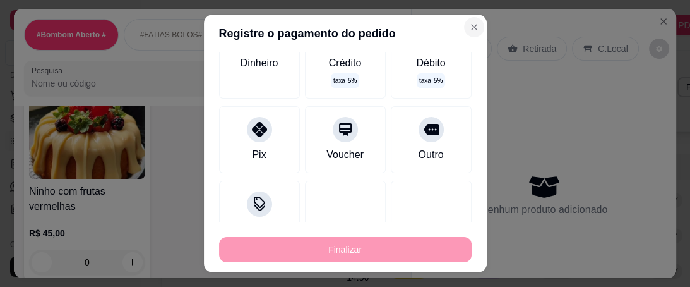
type input "-R$ 50,00"
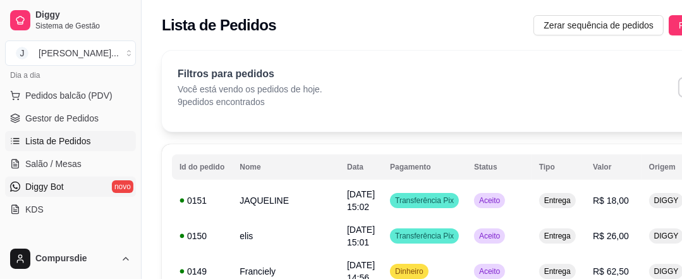
click at [73, 184] on link "Diggy Bot novo" at bounding box center [70, 186] width 131 height 20
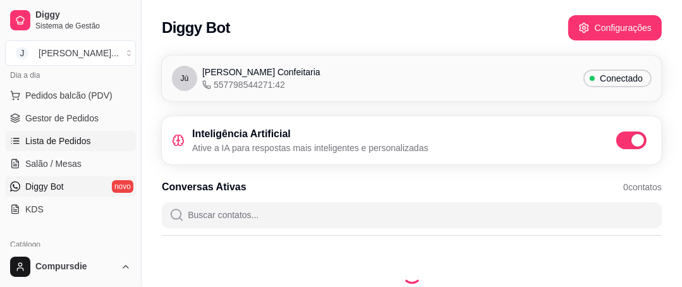
click at [81, 141] on span "Lista de Pedidos" at bounding box center [58, 141] width 66 height 13
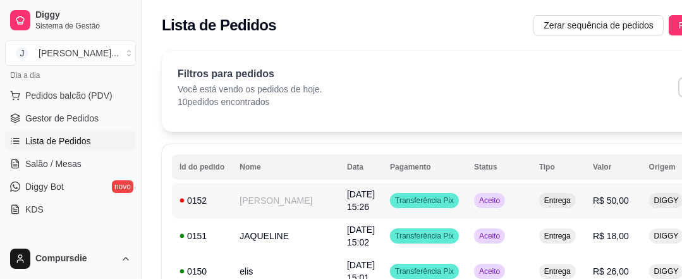
click at [266, 200] on td "[PERSON_NAME]" at bounding box center [285, 200] width 107 height 35
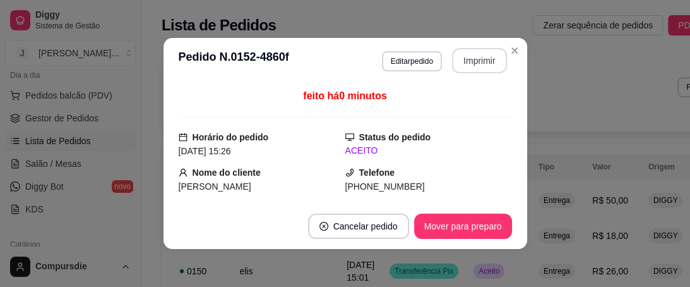
click at [465, 61] on button "Imprimir" at bounding box center [479, 60] width 55 height 25
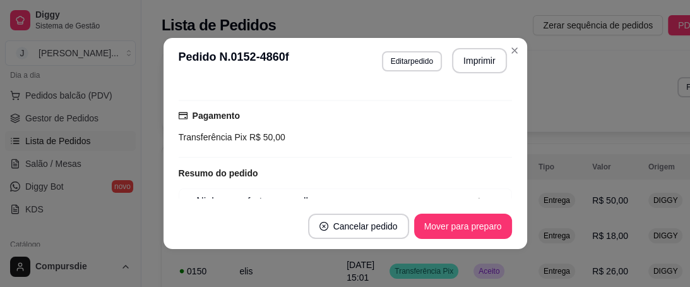
scroll to position [253, 0]
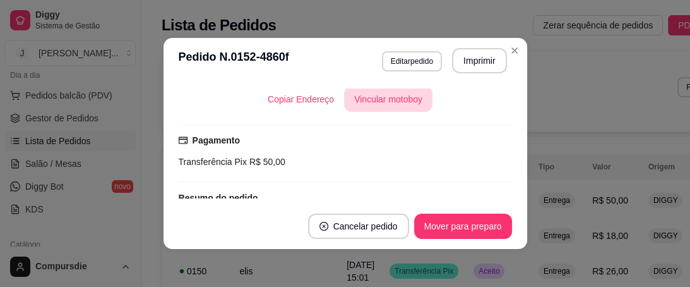
click at [388, 100] on button "Vincular motoboy" at bounding box center [388, 99] width 88 height 25
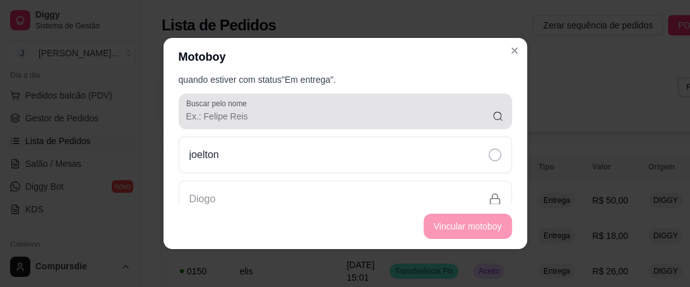
scroll to position [51, 0]
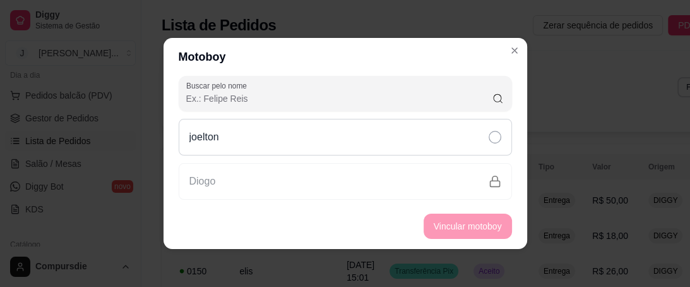
drag, startPoint x: 308, startPoint y: 141, endPoint x: 392, endPoint y: 147, distance: 83.5
click at [310, 141] on div "joelton" at bounding box center [346, 137] width 334 height 37
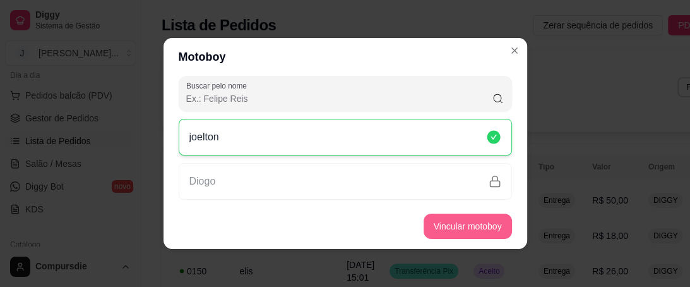
click at [463, 234] on button "Vincular motoboy" at bounding box center [468, 225] width 88 height 25
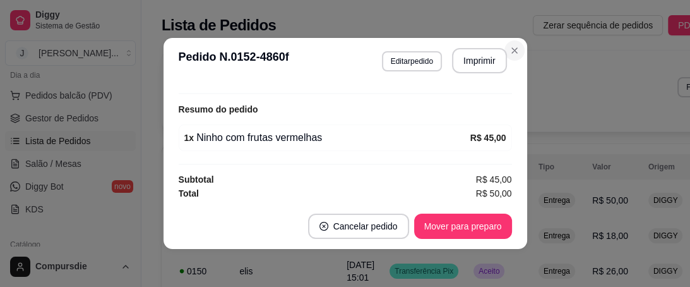
scroll to position [193, 0]
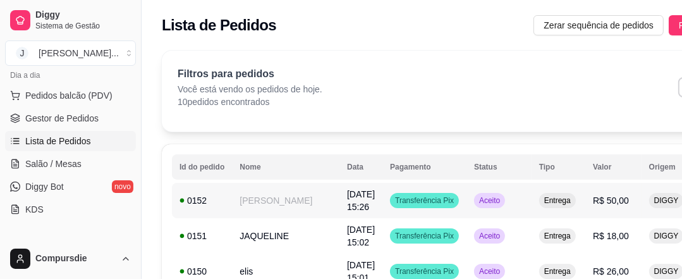
click at [347, 193] on span "[DATE] 15:26" at bounding box center [361, 200] width 28 height 23
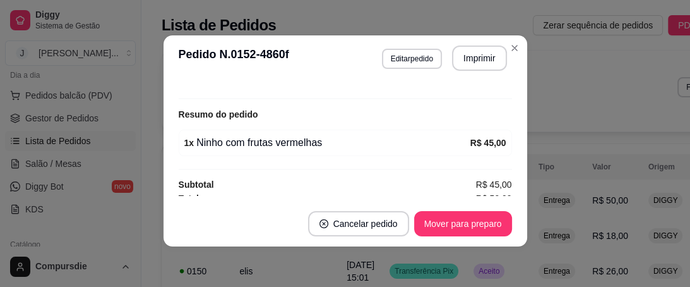
scroll to position [375, 0]
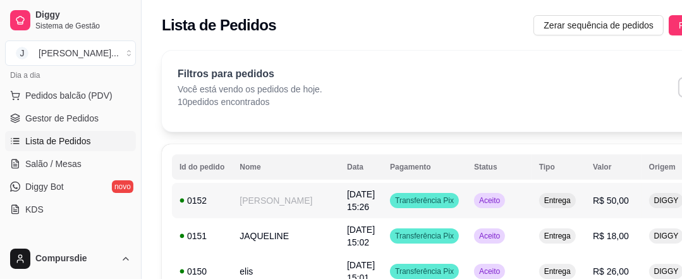
click at [466, 187] on td "Aceito" at bounding box center [498, 200] width 65 height 35
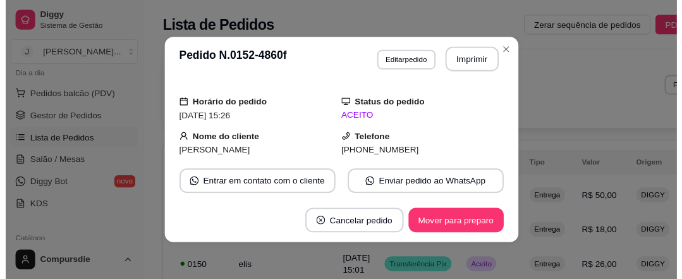
scroll to position [51, 0]
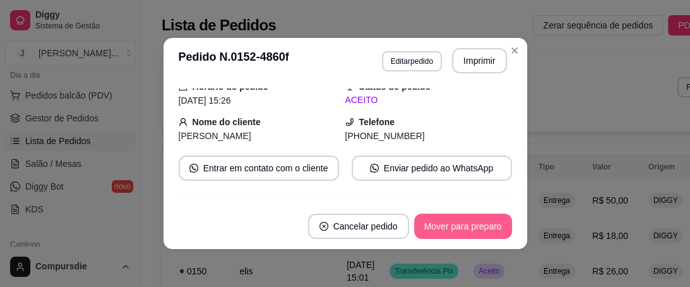
click at [450, 223] on button "Mover para preparo" at bounding box center [463, 225] width 98 height 25
click at [450, 224] on button "Mover para entrega" at bounding box center [462, 225] width 97 height 25
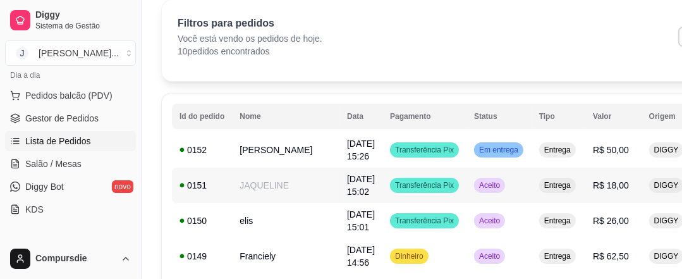
click at [347, 182] on span "[DATE] 15:02" at bounding box center [361, 185] width 28 height 23
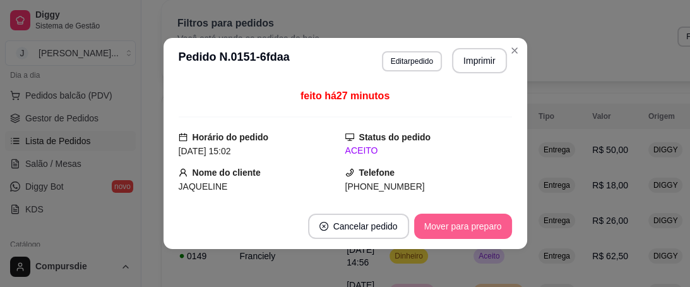
click at [478, 232] on button "Mover para preparo" at bounding box center [463, 225] width 98 height 25
click at [464, 232] on button "Mover para entrega" at bounding box center [463, 226] width 95 height 25
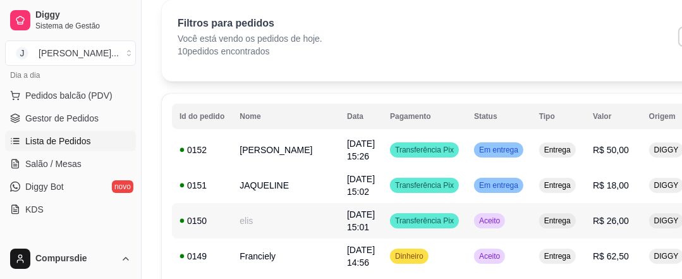
click at [280, 212] on td "elis" at bounding box center [285, 220] width 107 height 35
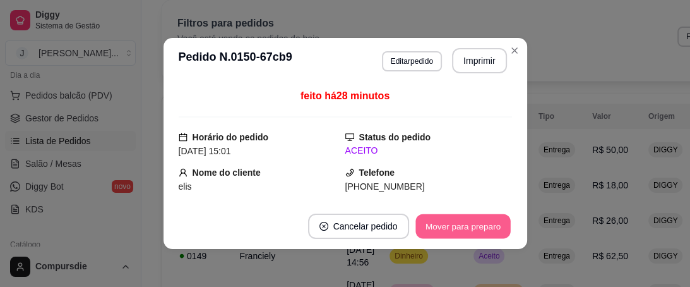
click at [453, 238] on button "Mover para preparo" at bounding box center [463, 226] width 95 height 25
click at [455, 229] on button "Mover para entrega" at bounding box center [462, 225] width 97 height 25
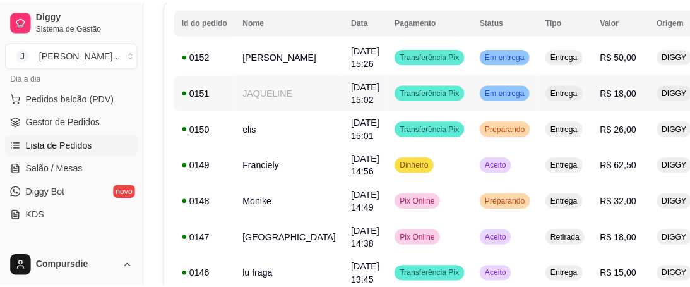
scroll to position [152, 0]
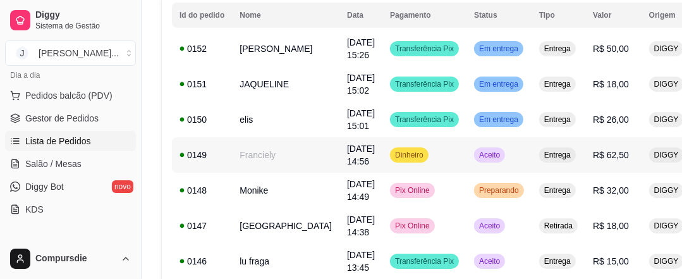
click at [260, 157] on td "Franciely" at bounding box center [285, 154] width 107 height 35
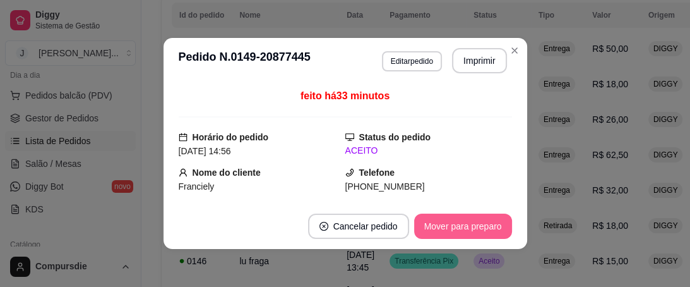
click at [451, 227] on button "Mover para preparo" at bounding box center [463, 225] width 98 height 25
click at [450, 227] on button "Mover para entrega" at bounding box center [462, 225] width 97 height 25
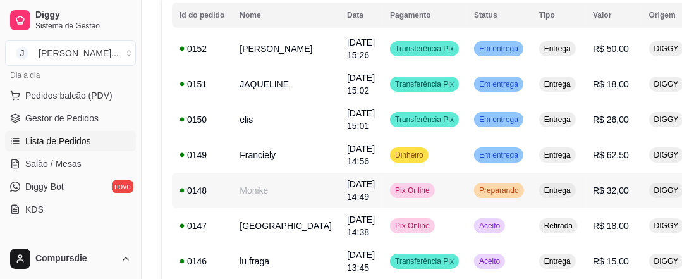
click at [270, 191] on td "Monike" at bounding box center [285, 189] width 107 height 35
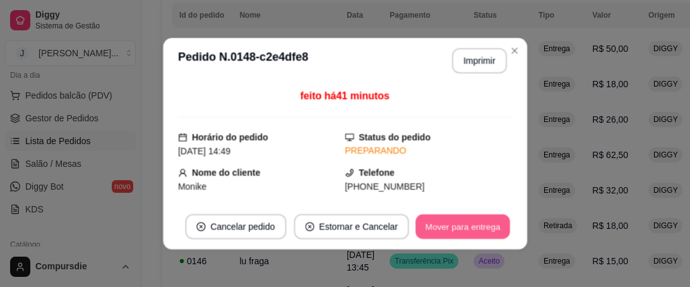
click at [476, 231] on button "Mover para entrega" at bounding box center [463, 226] width 95 height 25
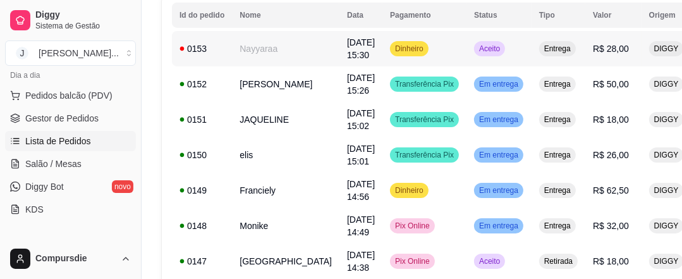
click at [251, 53] on td "Nayyaraa" at bounding box center [285, 48] width 107 height 35
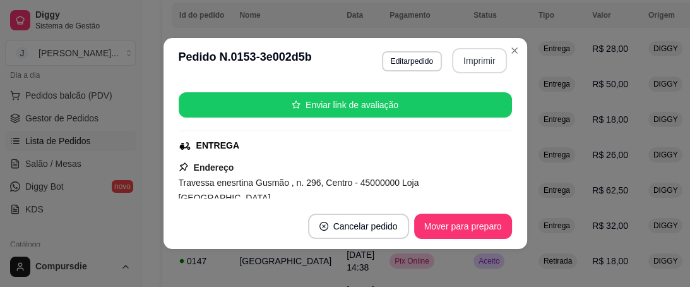
click at [483, 69] on button "Imprimir" at bounding box center [479, 60] width 55 height 25
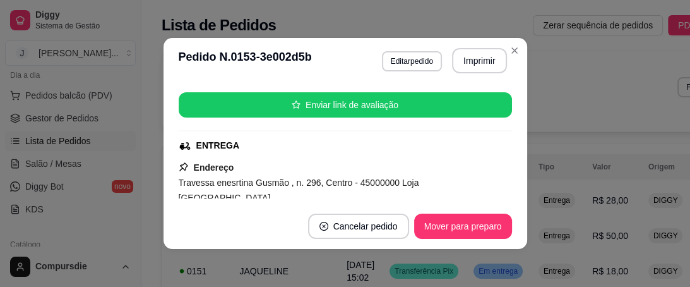
scroll to position [0, 0]
